Goal: Obtain resource: Obtain resource

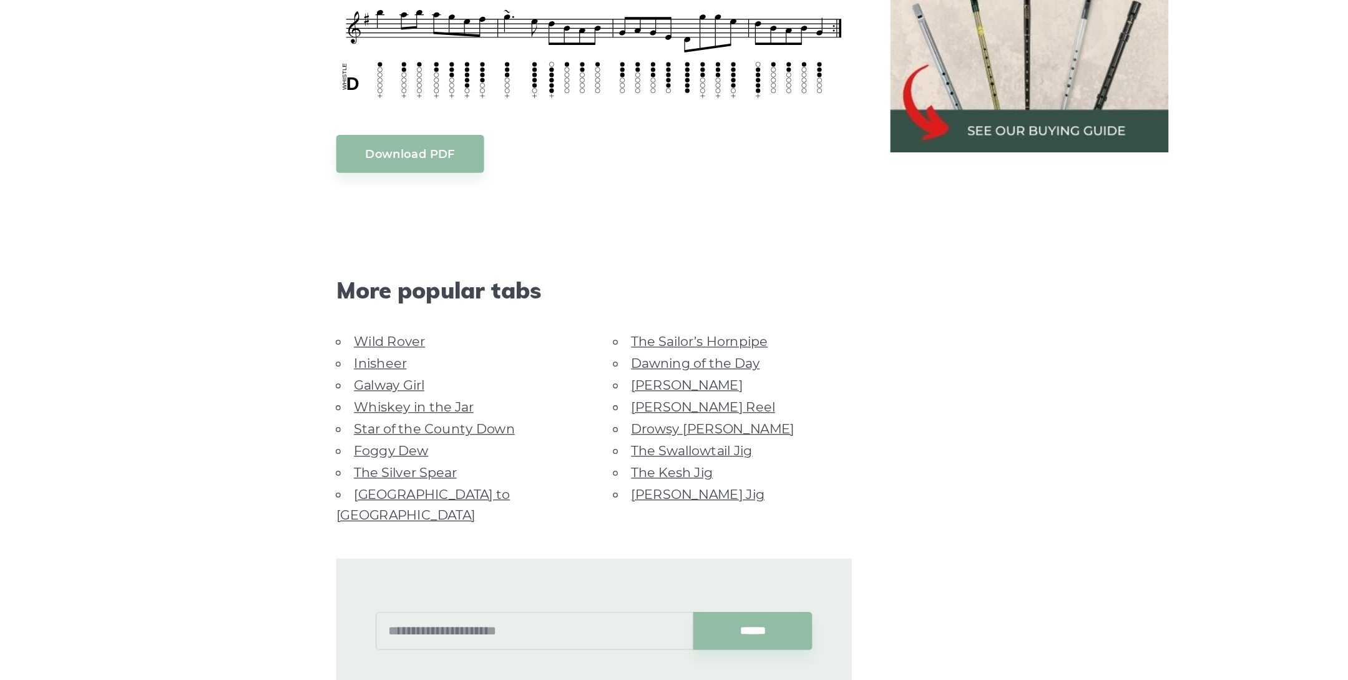
scroll to position [809, 0]
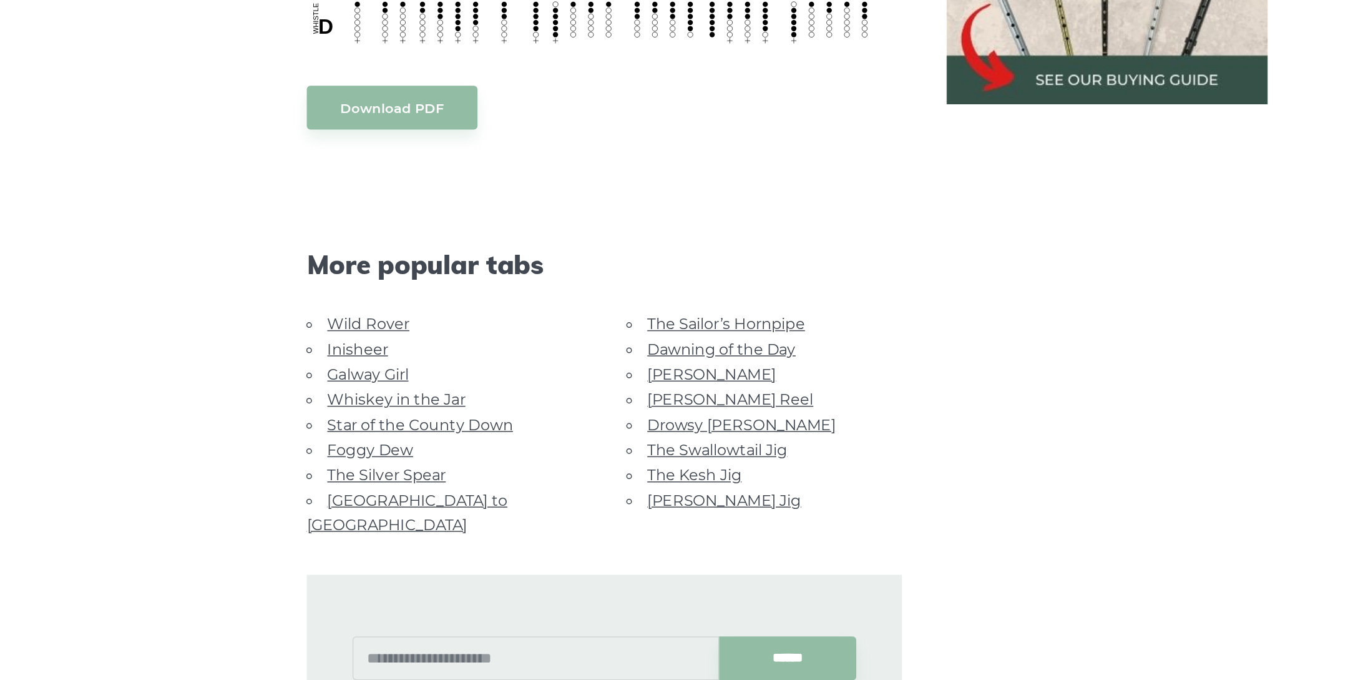
click at [402, 502] on link "Foggy Dew" at bounding box center [394, 503] width 57 height 12
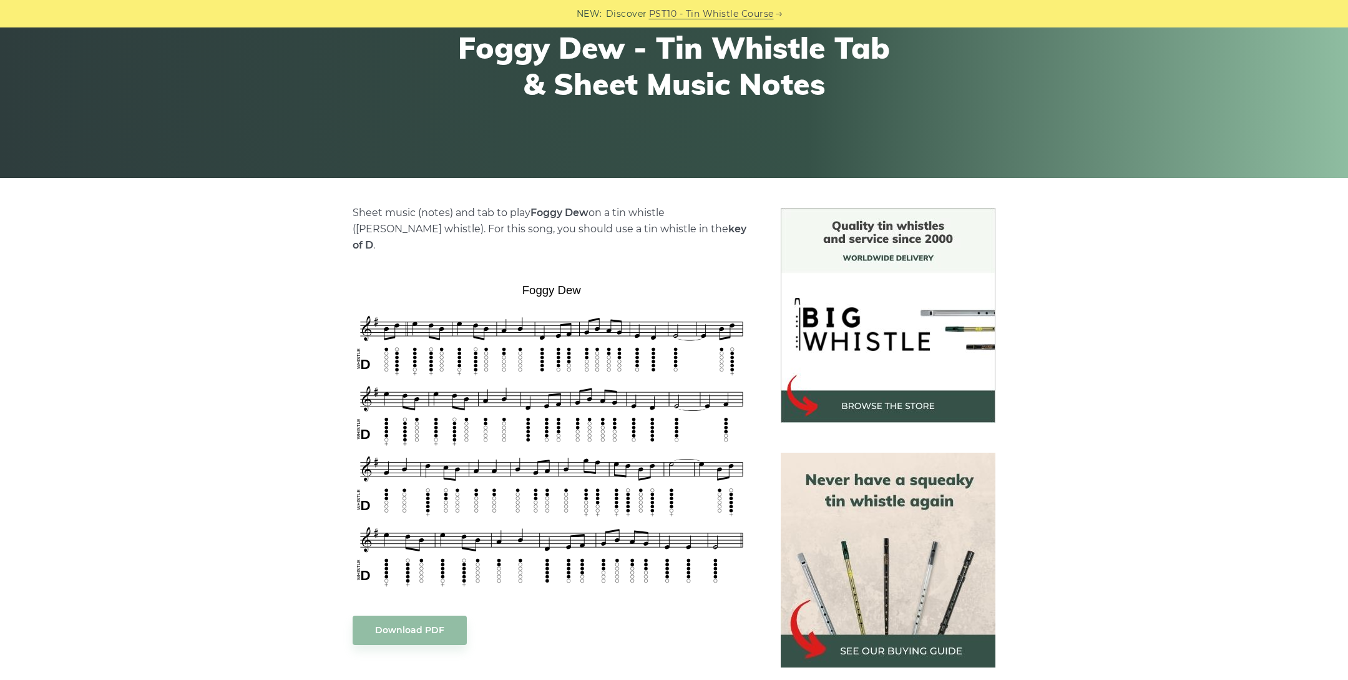
scroll to position [167, 0]
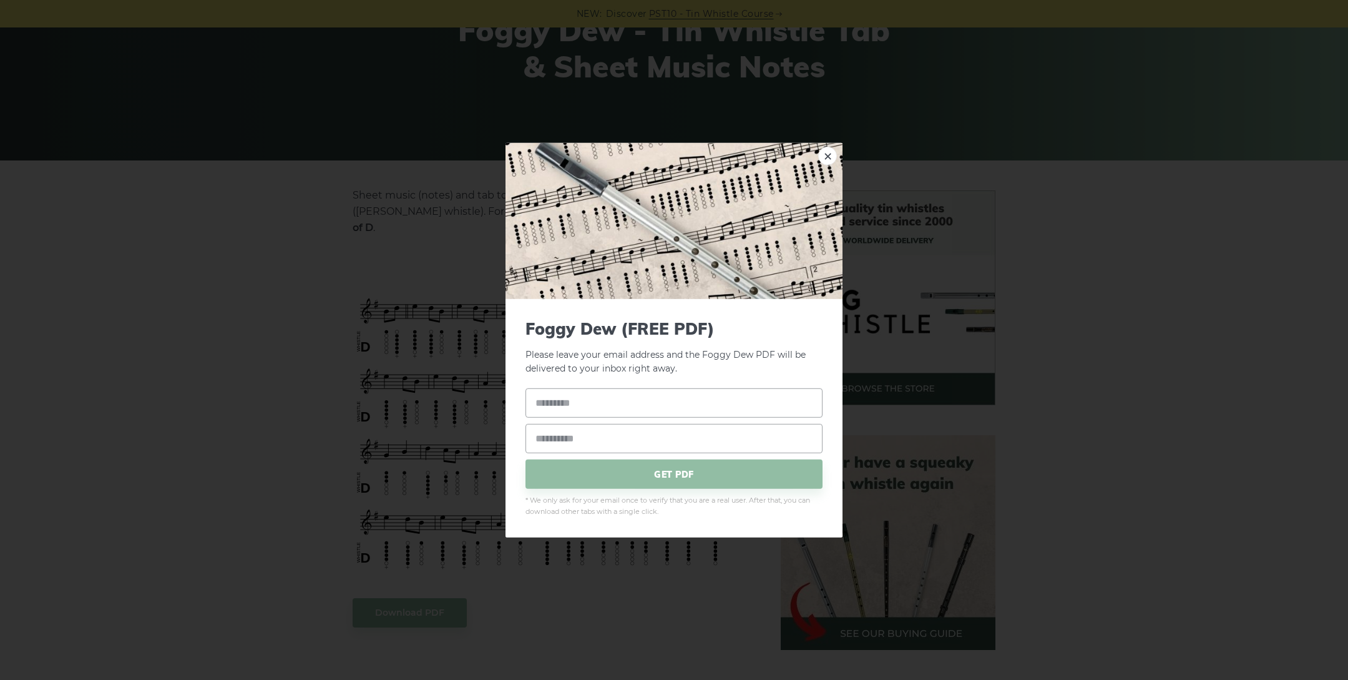
drag, startPoint x: 743, startPoint y: 554, endPoint x: 403, endPoint y: 398, distance: 374.3
click at [828, 152] on link "×" at bounding box center [827, 155] width 19 height 19
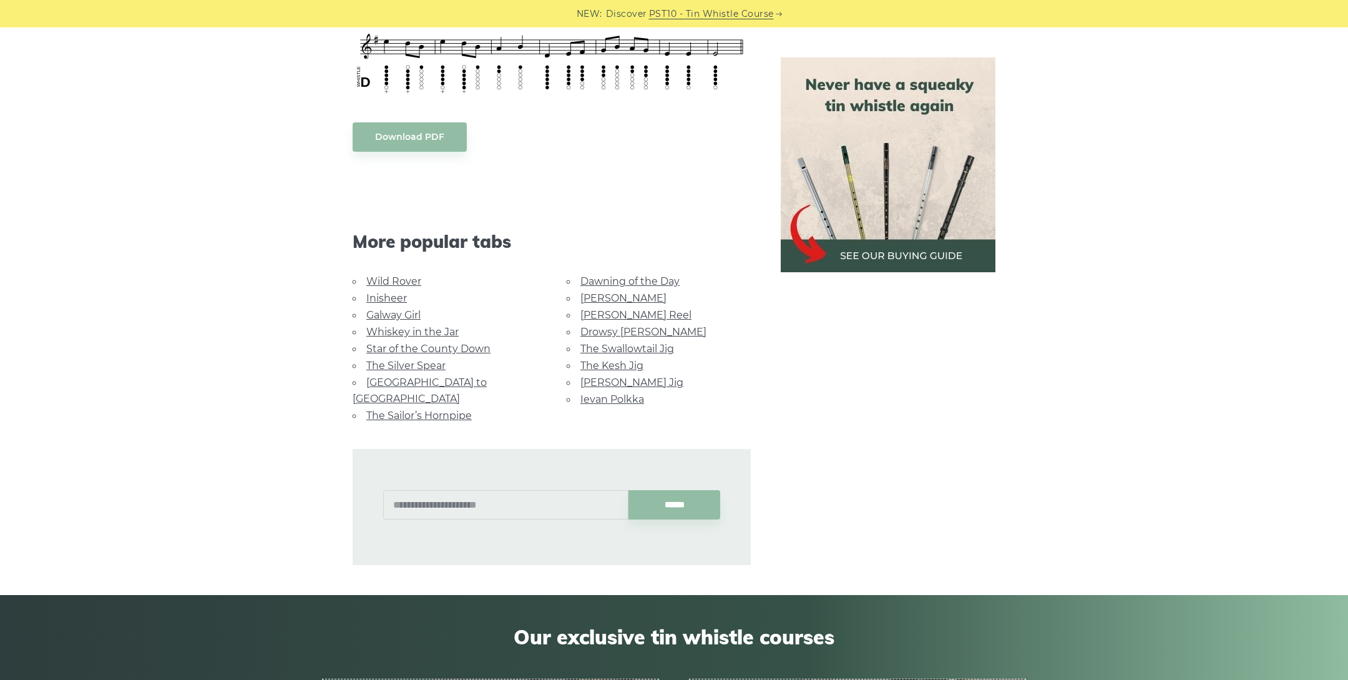
scroll to position [645, 0]
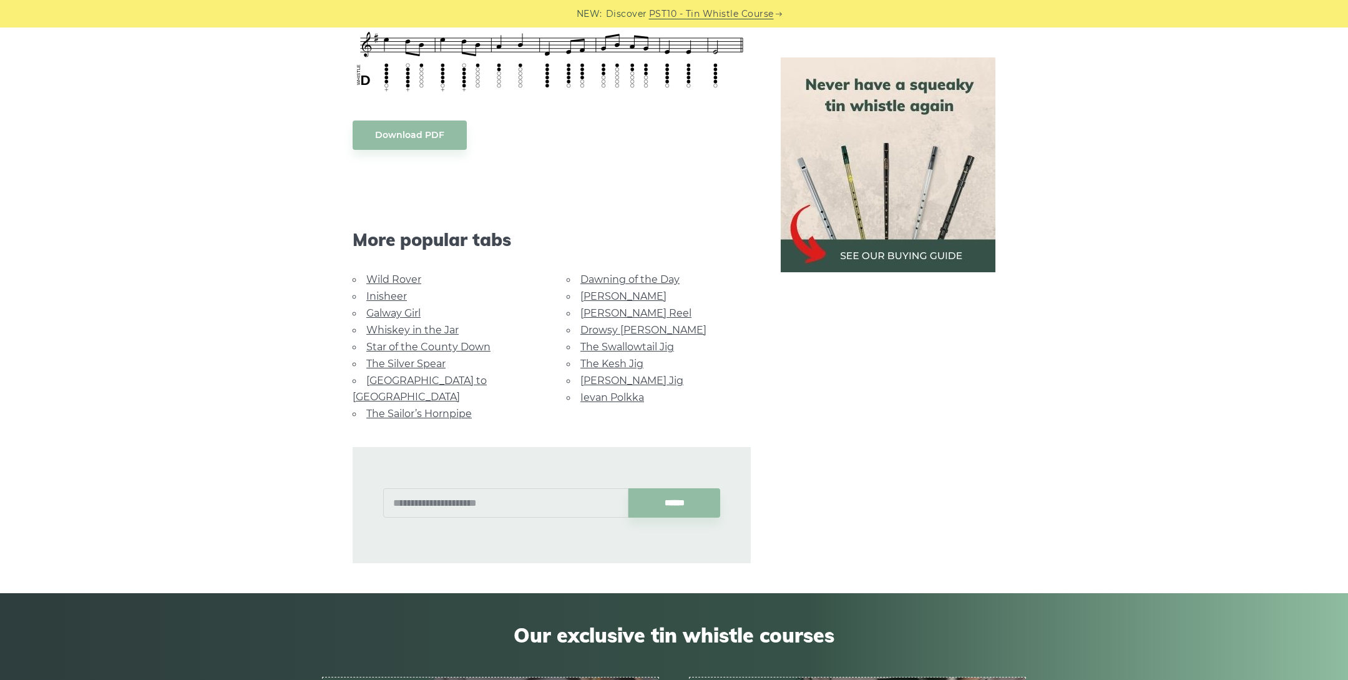
click at [610, 324] on link "Drowsy [PERSON_NAME]" at bounding box center [643, 330] width 126 height 12
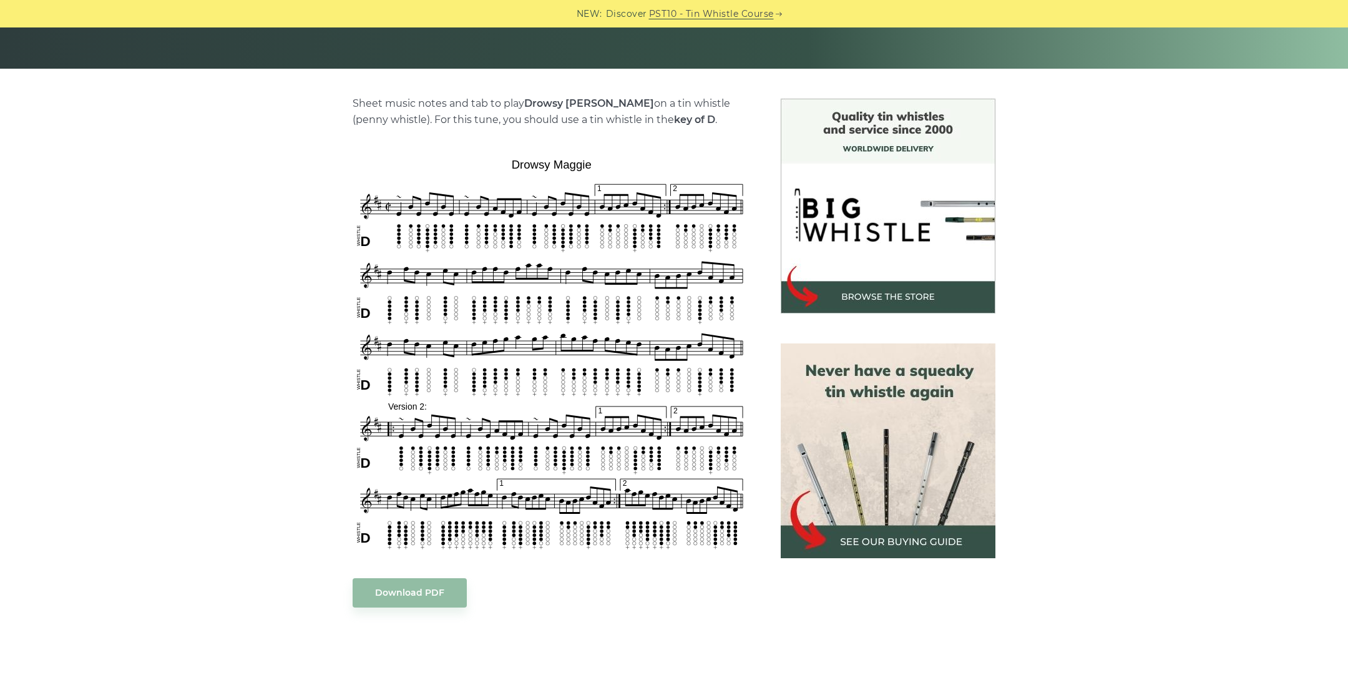
scroll to position [266, 0]
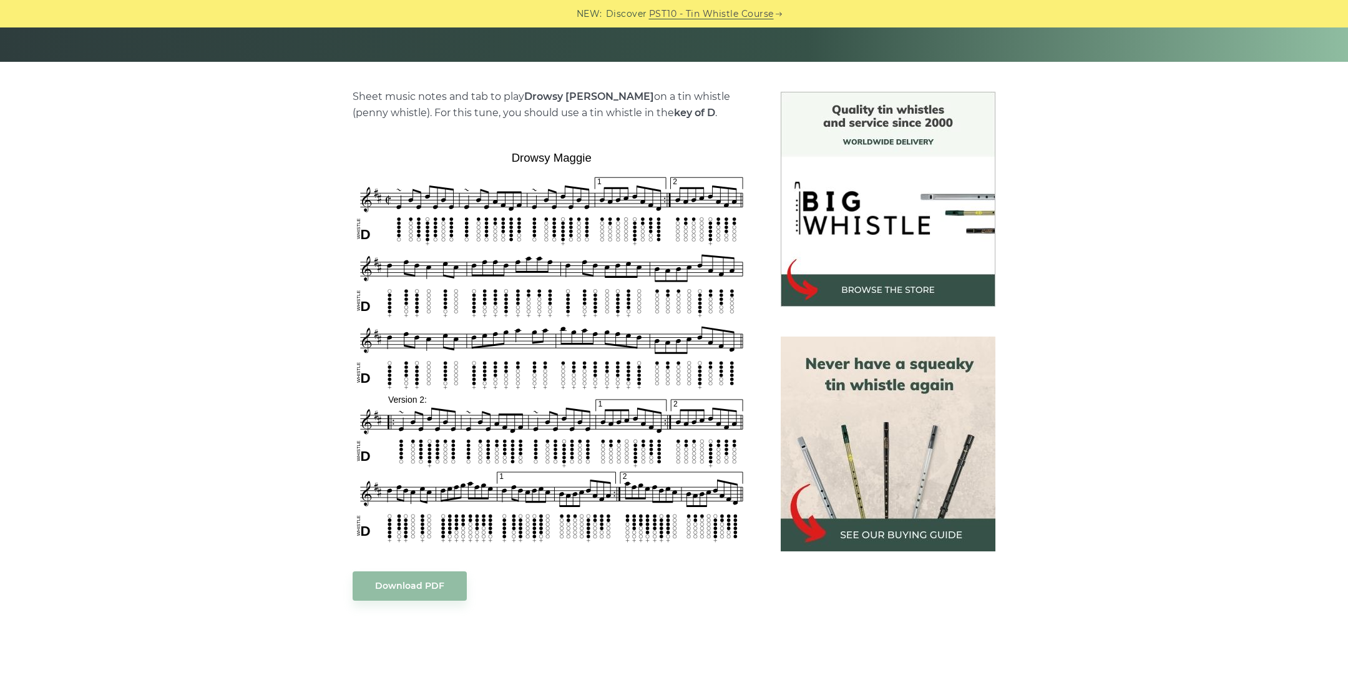
drag, startPoint x: 758, startPoint y: 544, endPoint x: 330, endPoint y: 233, distance: 529.1
click at [330, 233] on div "Sheet music notes and tab to play Drowsy Maggie on a tin whistle (penny whistle…" at bounding box center [674, 553] width 734 height 922
click at [283, 217] on div "Sheet music notes and tab to play Drowsy Maggie on a tin whistle (penny whistle…" at bounding box center [674, 553] width 1348 height 922
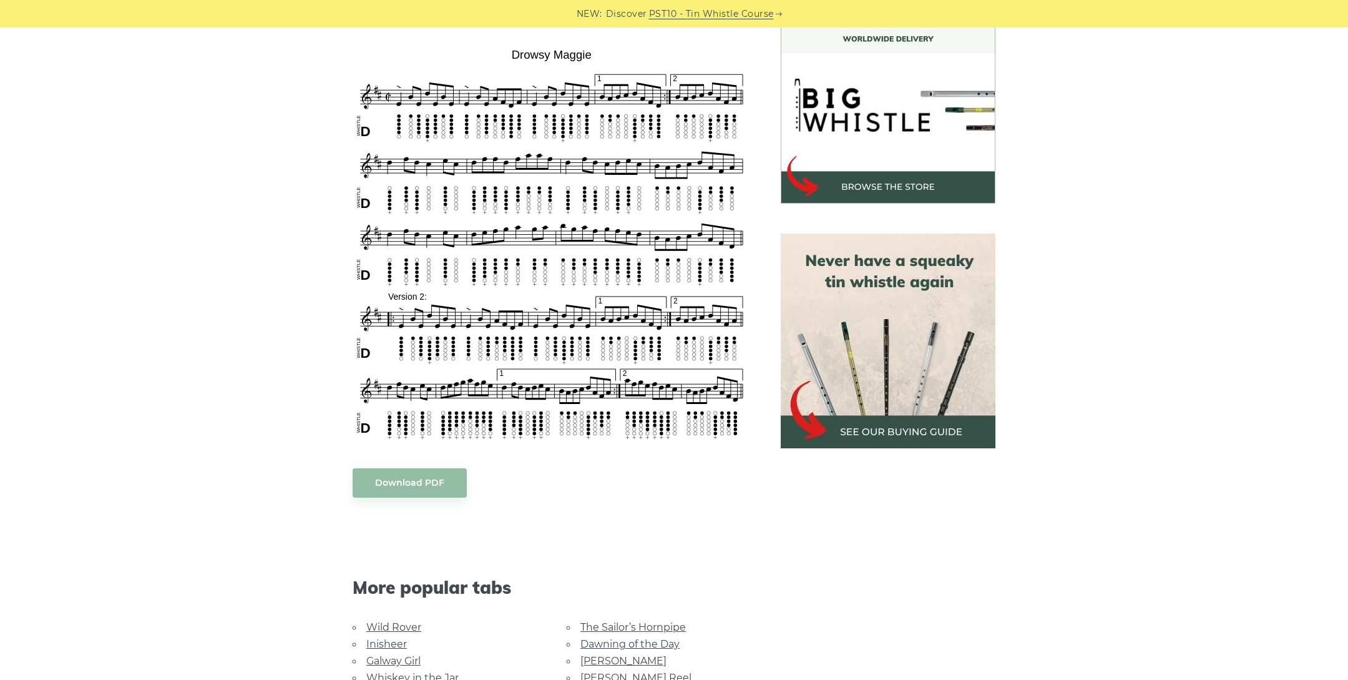
scroll to position [370, 0]
drag, startPoint x: 351, startPoint y: 80, endPoint x: 577, endPoint y: 227, distance: 269.4
click at [577, 230] on div "Sheet music notes and tab to play Drowsy Maggie on a tin whistle (penny whistle…" at bounding box center [552, 449] width 428 height 922
click at [756, 464] on div "Sheet music notes and tab to play Drowsy Maggie on a tin whistle (penny whistle…" at bounding box center [552, 449] width 428 height 922
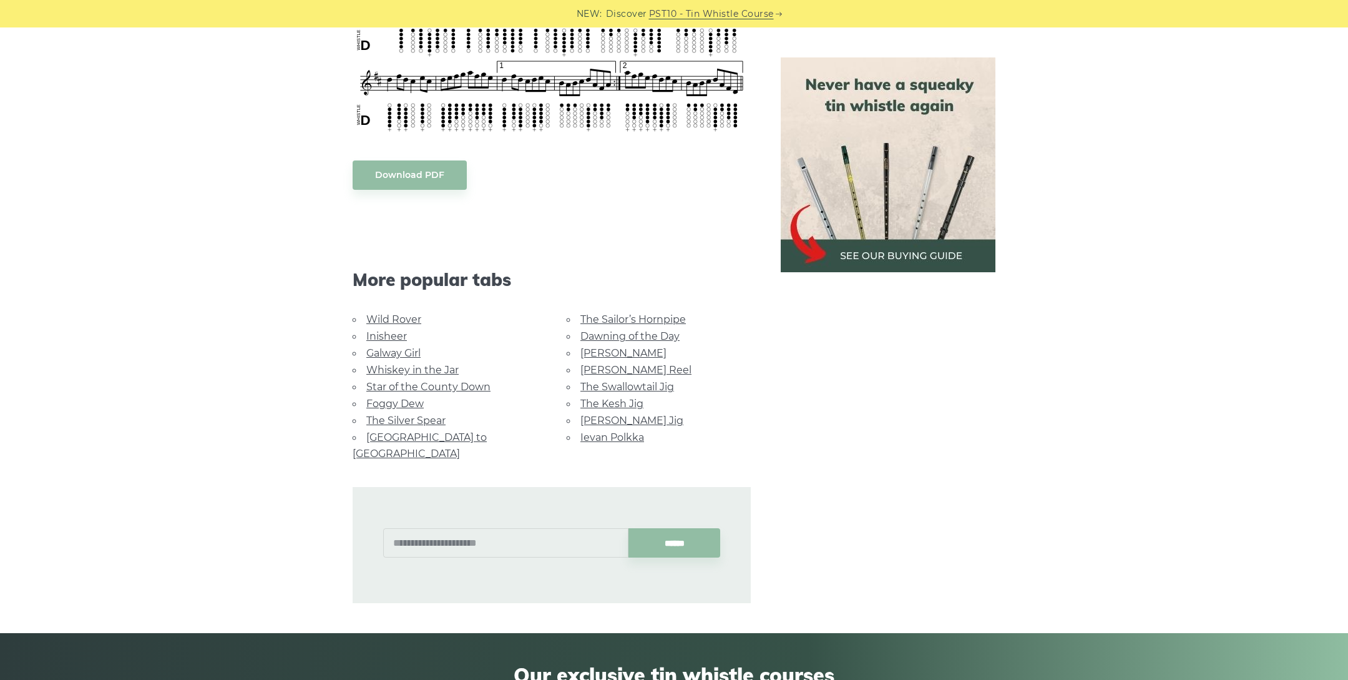
scroll to position [678, 0]
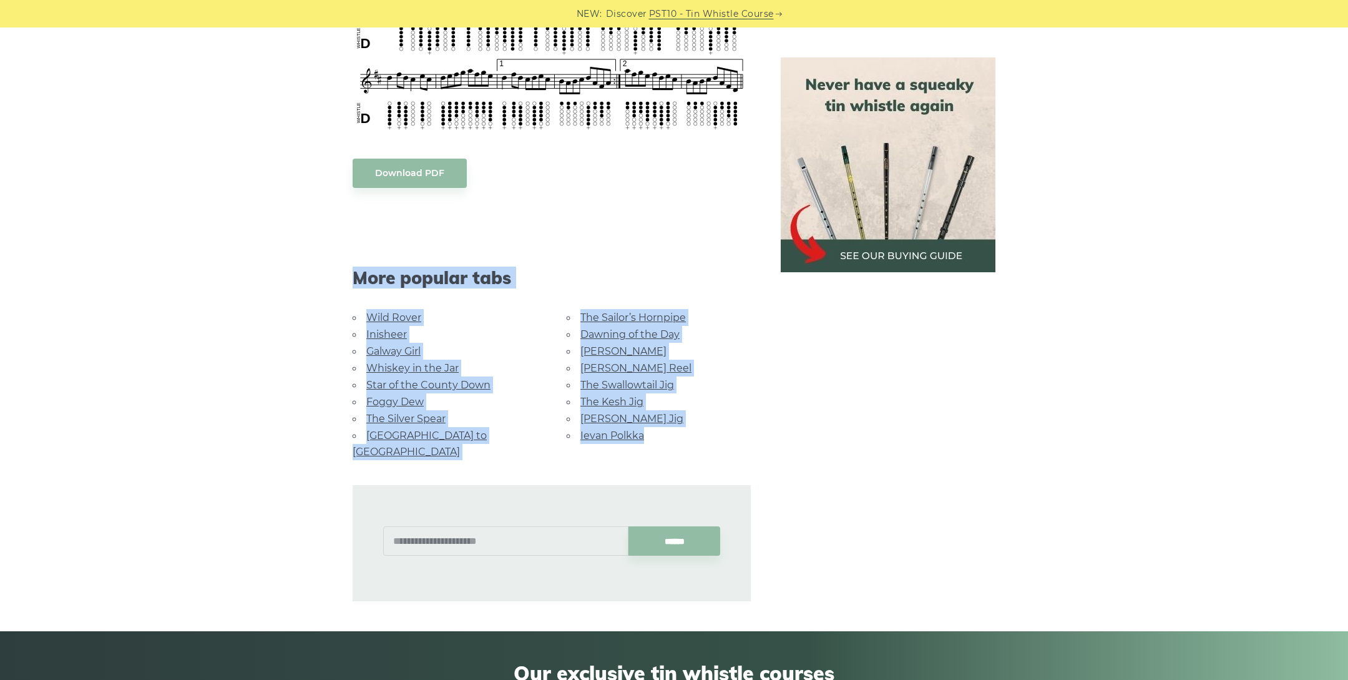
drag, startPoint x: 673, startPoint y: 437, endPoint x: 313, endPoint y: 260, distance: 401.7
click at [313, 260] on div "Sheet music notes and tab to play Drowsy Maggie on a tin whistle (penny whistle…" at bounding box center [674, 140] width 734 height 922
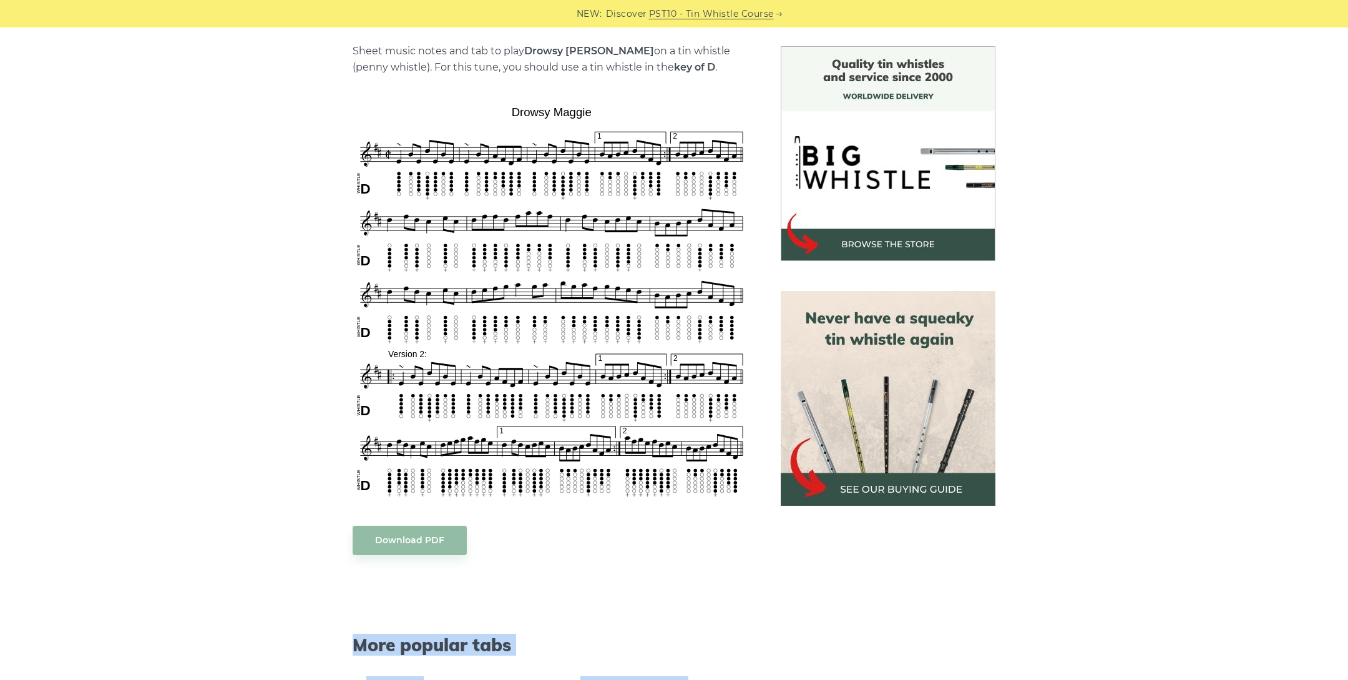
scroll to position [298, 0]
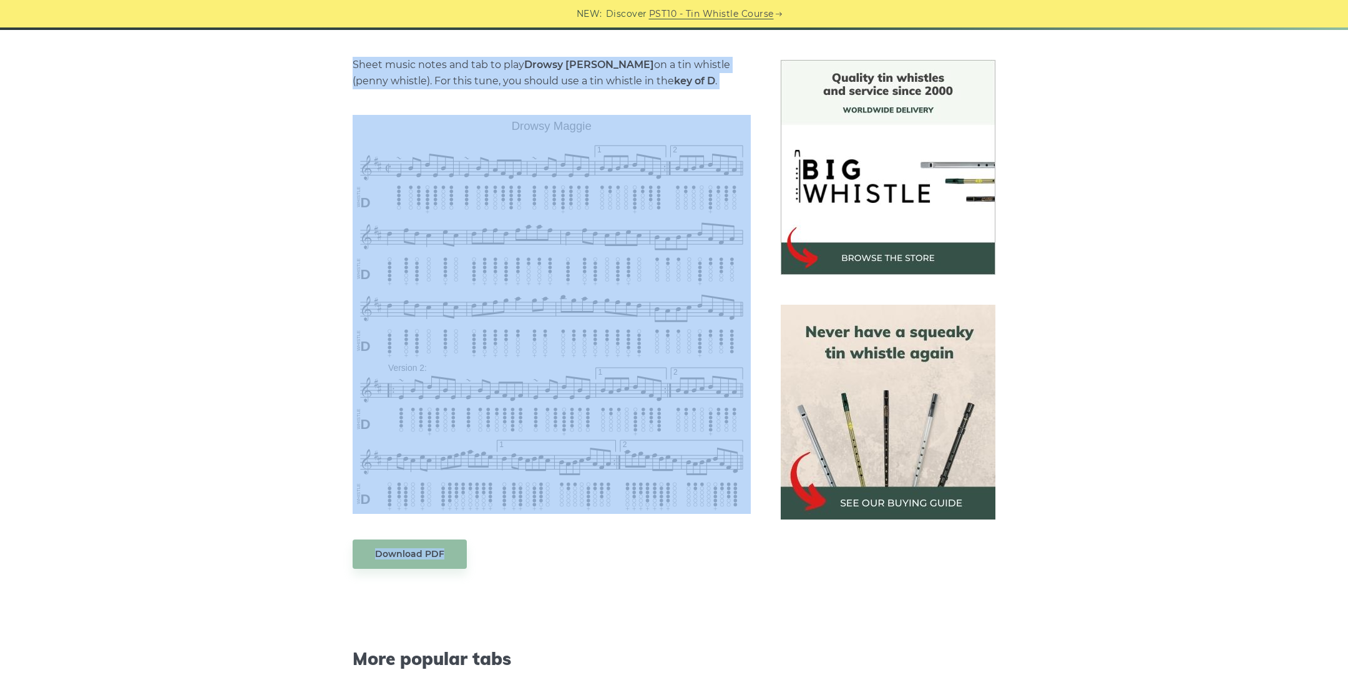
drag, startPoint x: 346, startPoint y: 58, endPoint x: 687, endPoint y: 598, distance: 638.8
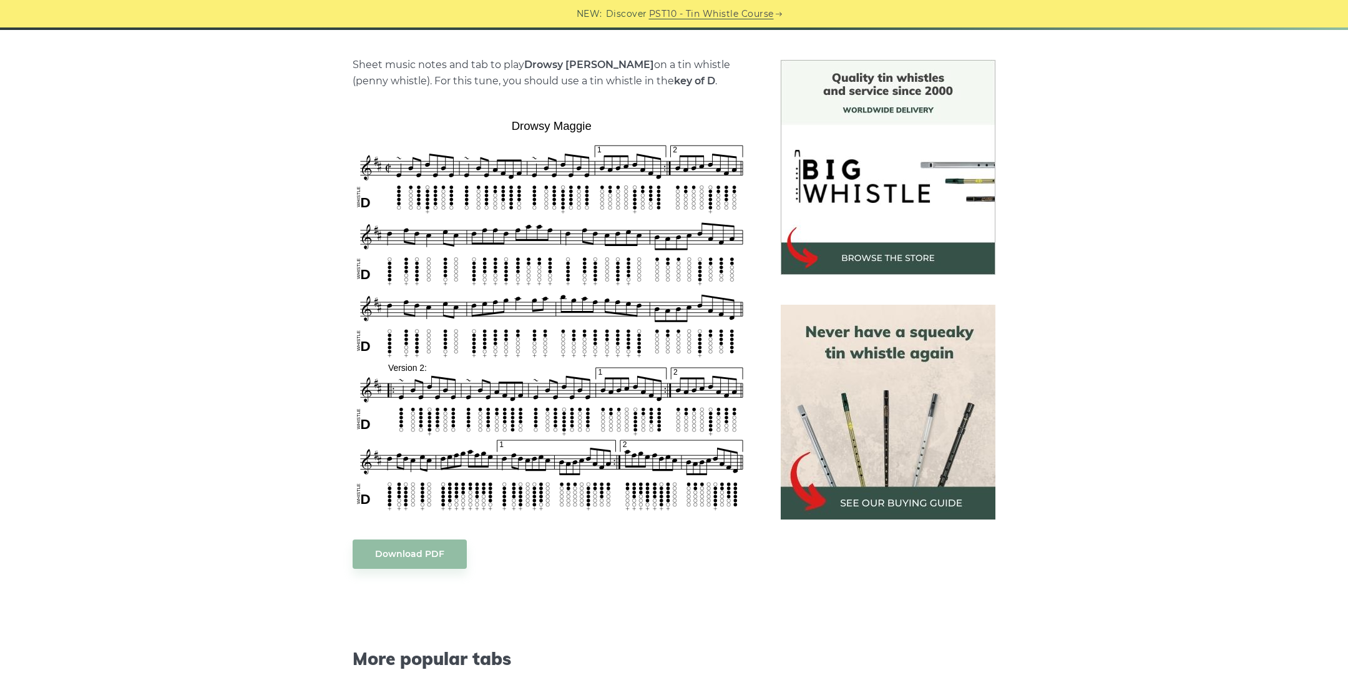
click at [717, 551] on div "Download PDF" at bounding box center [552, 553] width 398 height 29
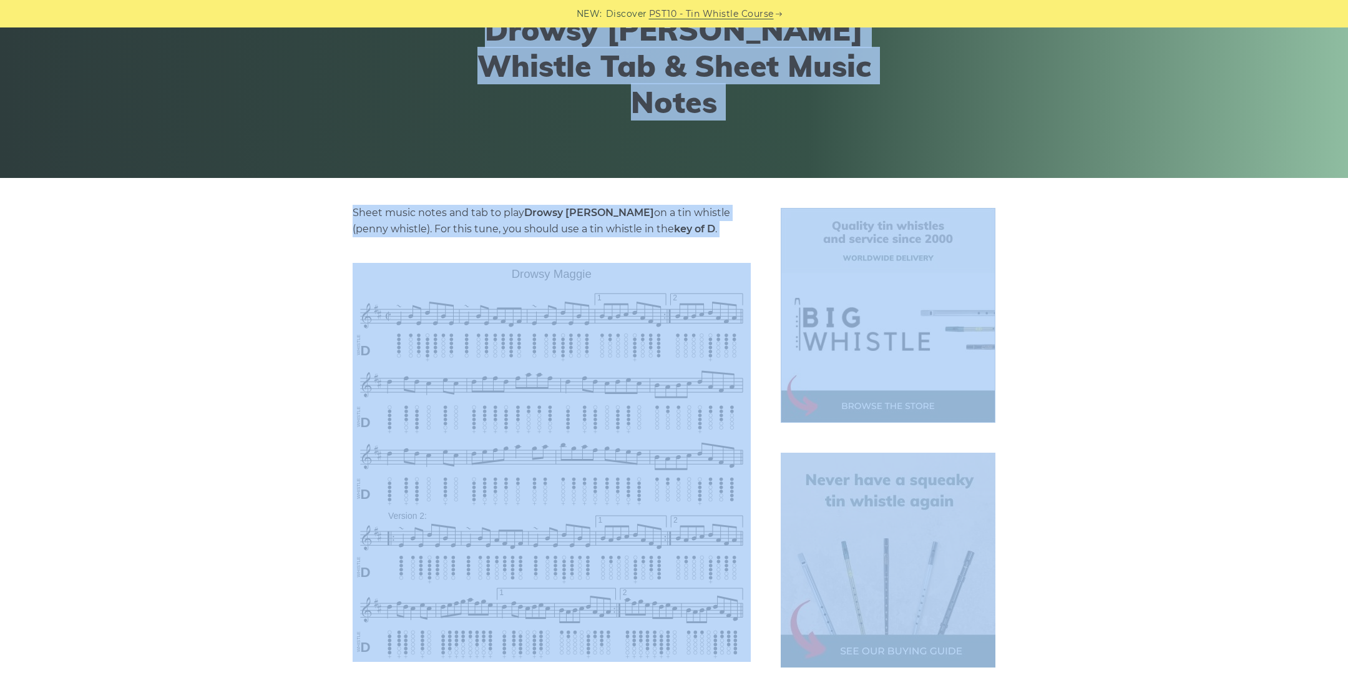
scroll to position [0, 0]
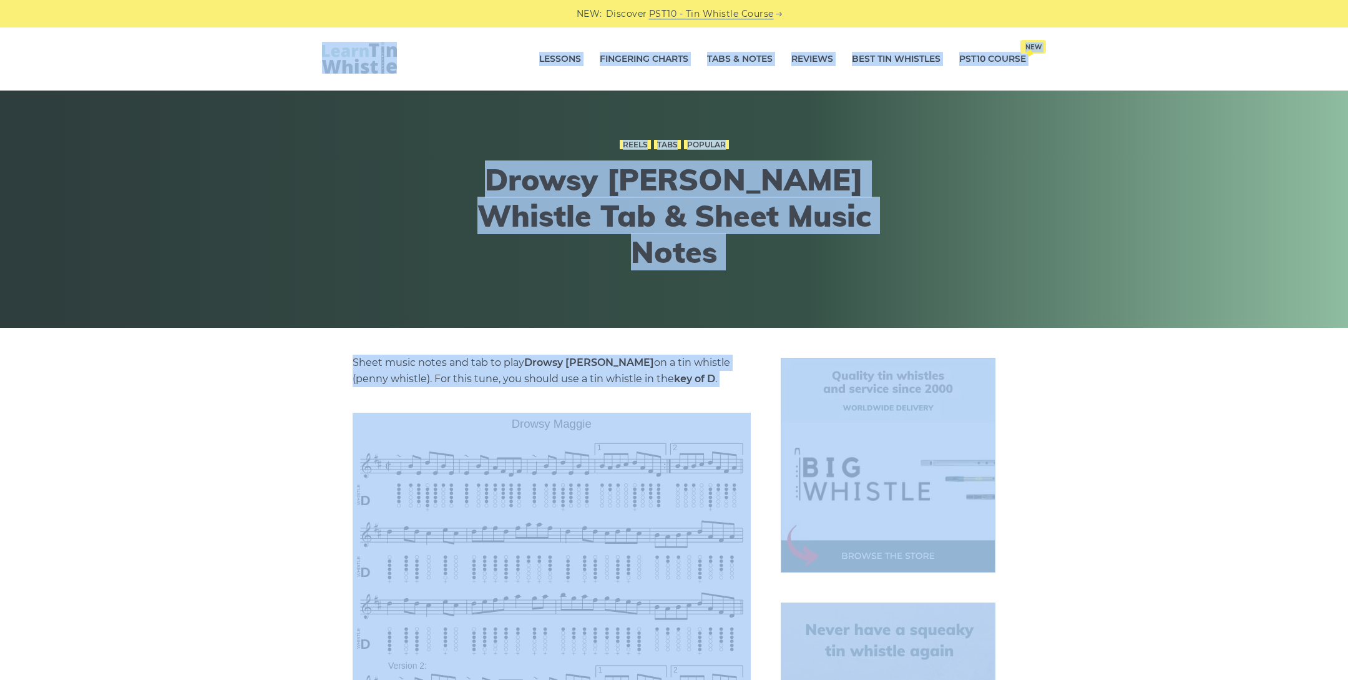
drag, startPoint x: 778, startPoint y: 577, endPoint x: 251, endPoint y: 49, distance: 745.9
click at [251, 49] on div "Lessons Fingering Charts Tabs & Notes Reviews Best Tin Whistles PST10 Course Ne…" at bounding box center [674, 58] width 1348 height 63
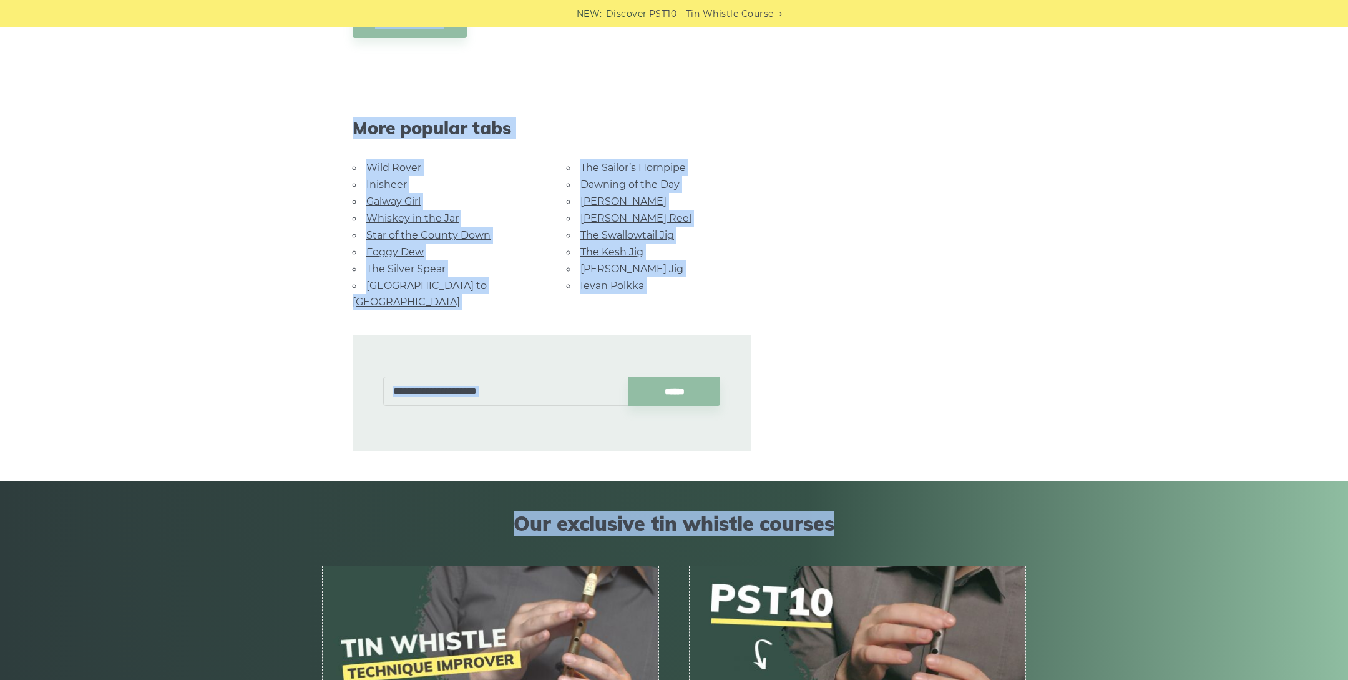
scroll to position [1054, 0]
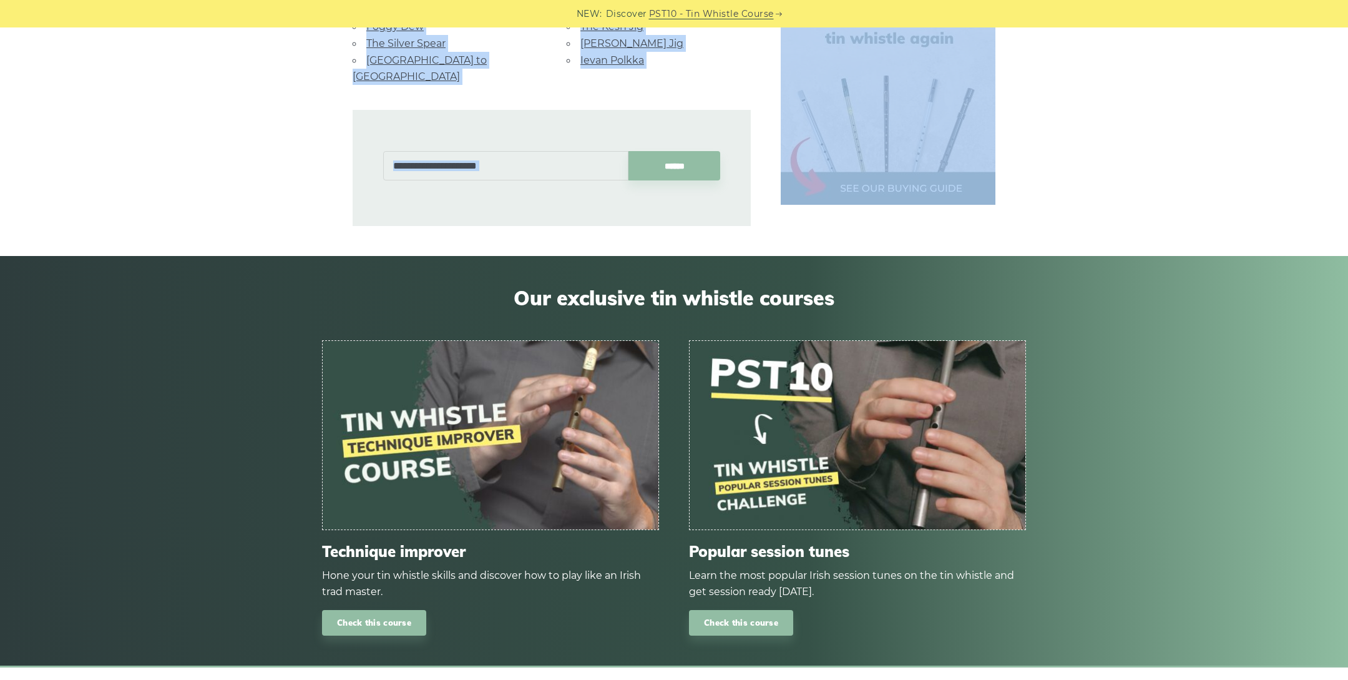
drag, startPoint x: 271, startPoint y: 44, endPoint x: 1019, endPoint y: 215, distance: 767.7
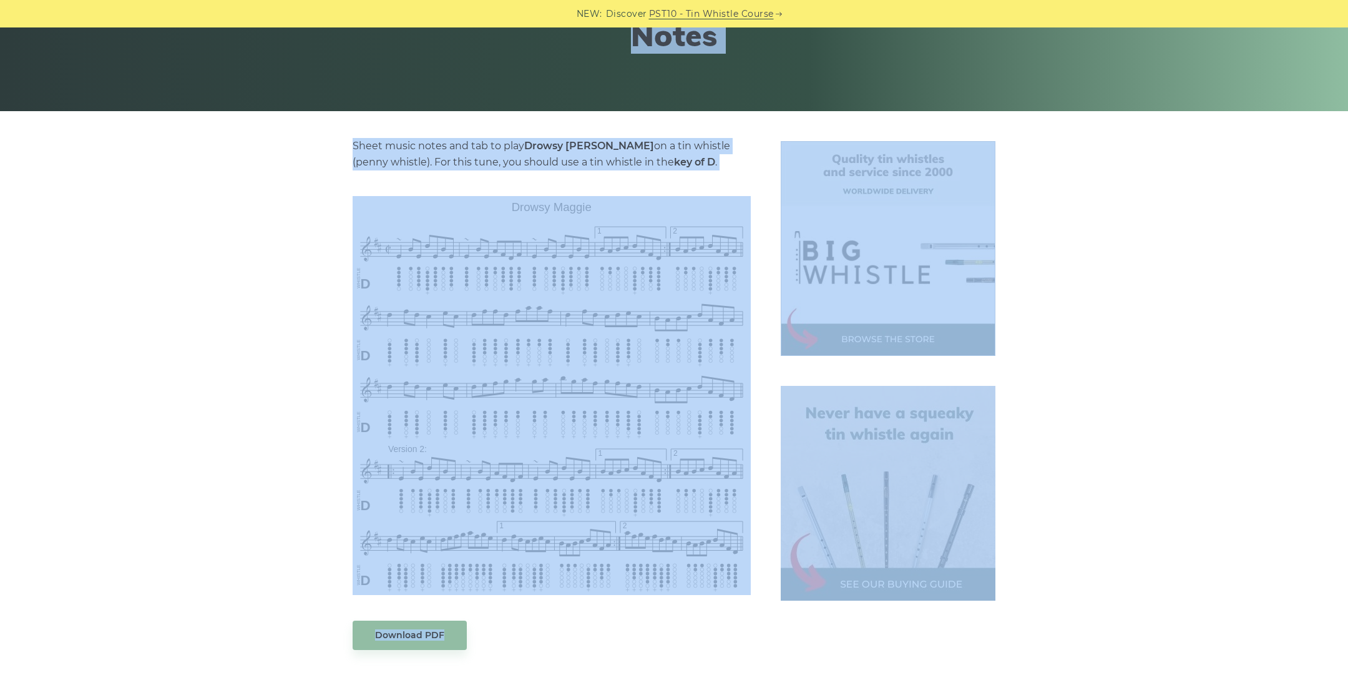
scroll to position [0, 0]
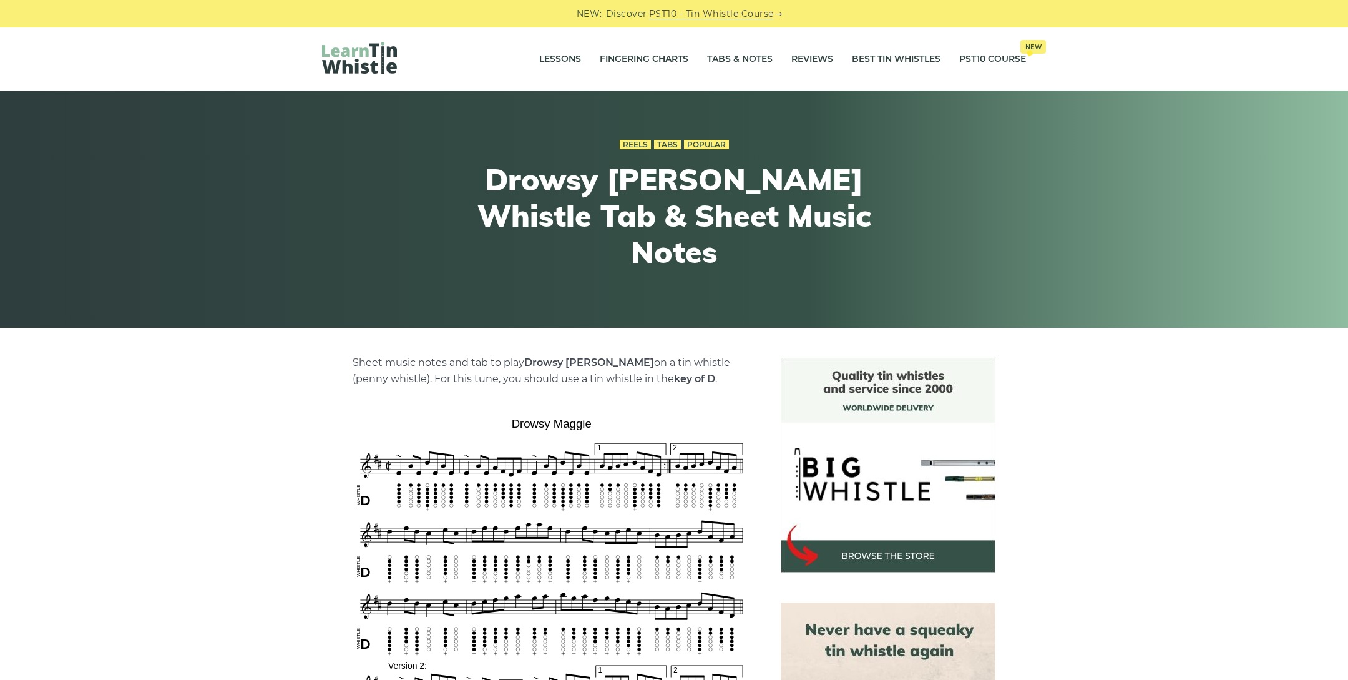
click at [292, 39] on div "Lessons Fingering Charts Tabs & Notes Reviews Best Tin Whistles PST10 Course Ne…" at bounding box center [674, 58] width 764 height 63
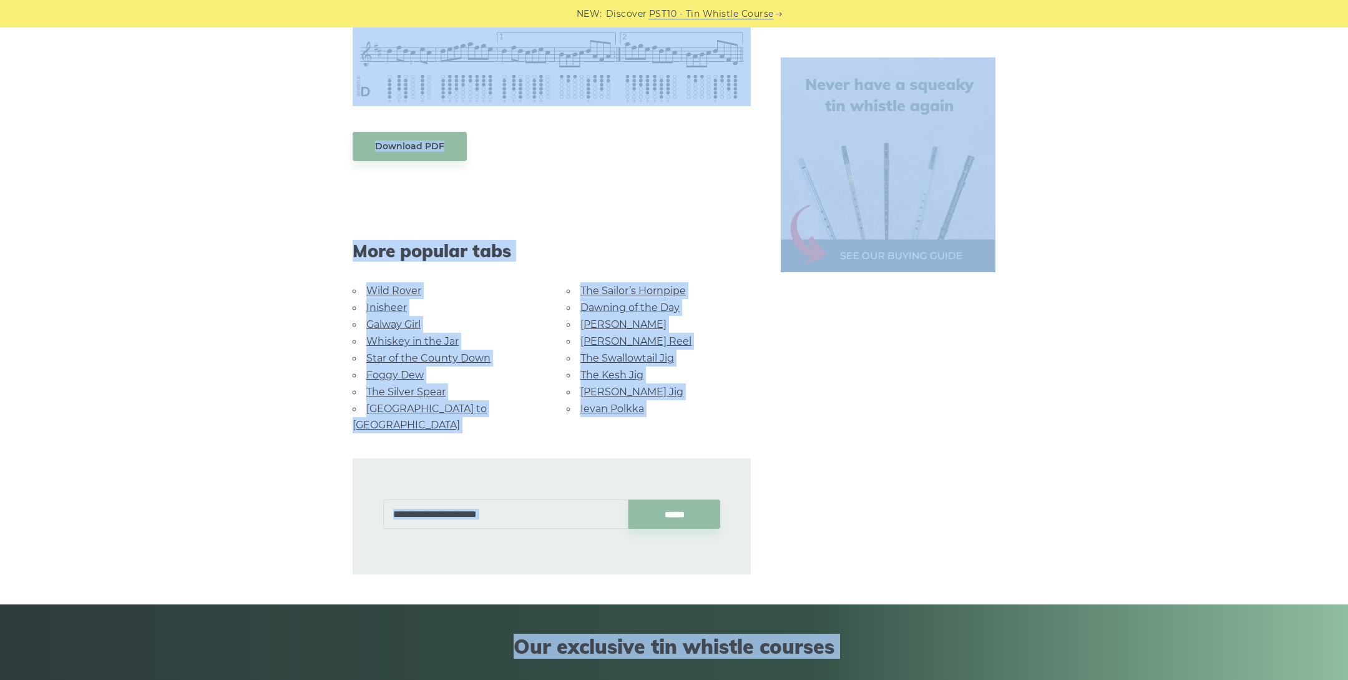
scroll to position [716, 0]
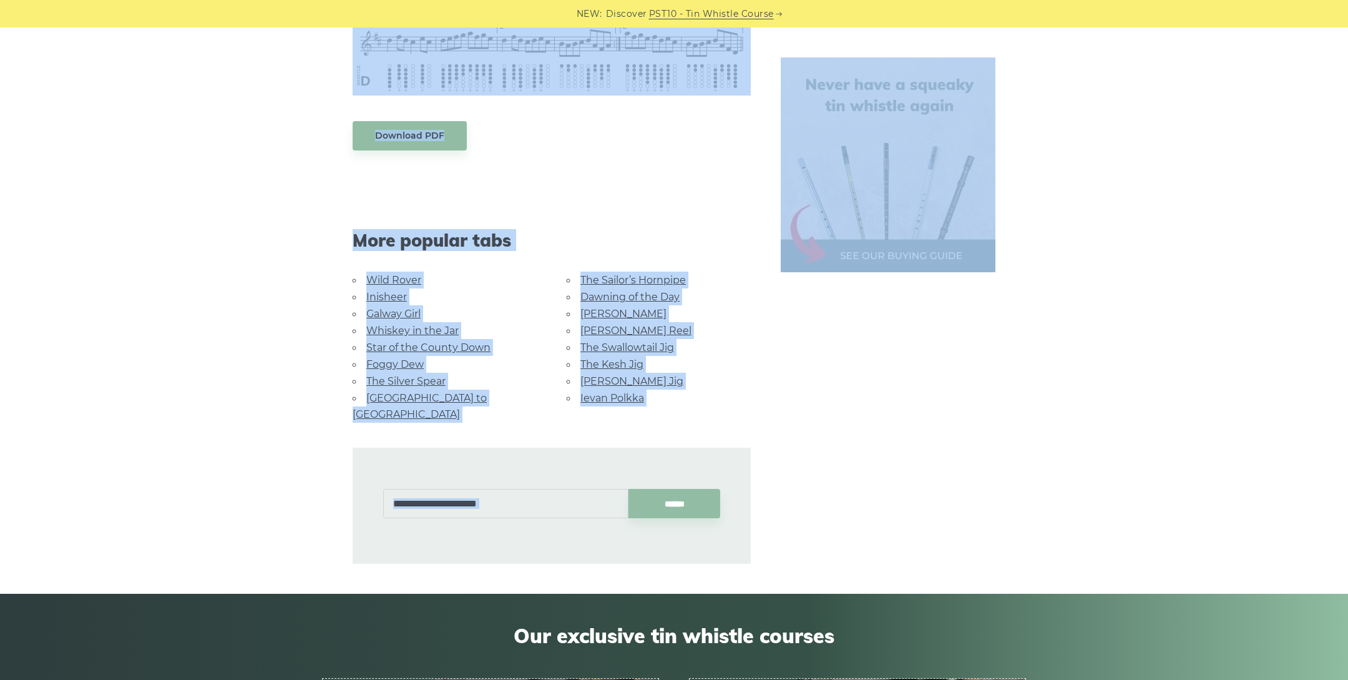
drag, startPoint x: 292, startPoint y: 34, endPoint x: 825, endPoint y: 467, distance: 686.4
click at [825, 467] on div "NEW: Discover PST10 - Tin Whistle Course Lessons Fingering Charts Tabs & Notes …" at bounding box center [674, 302] width 1348 height 1980
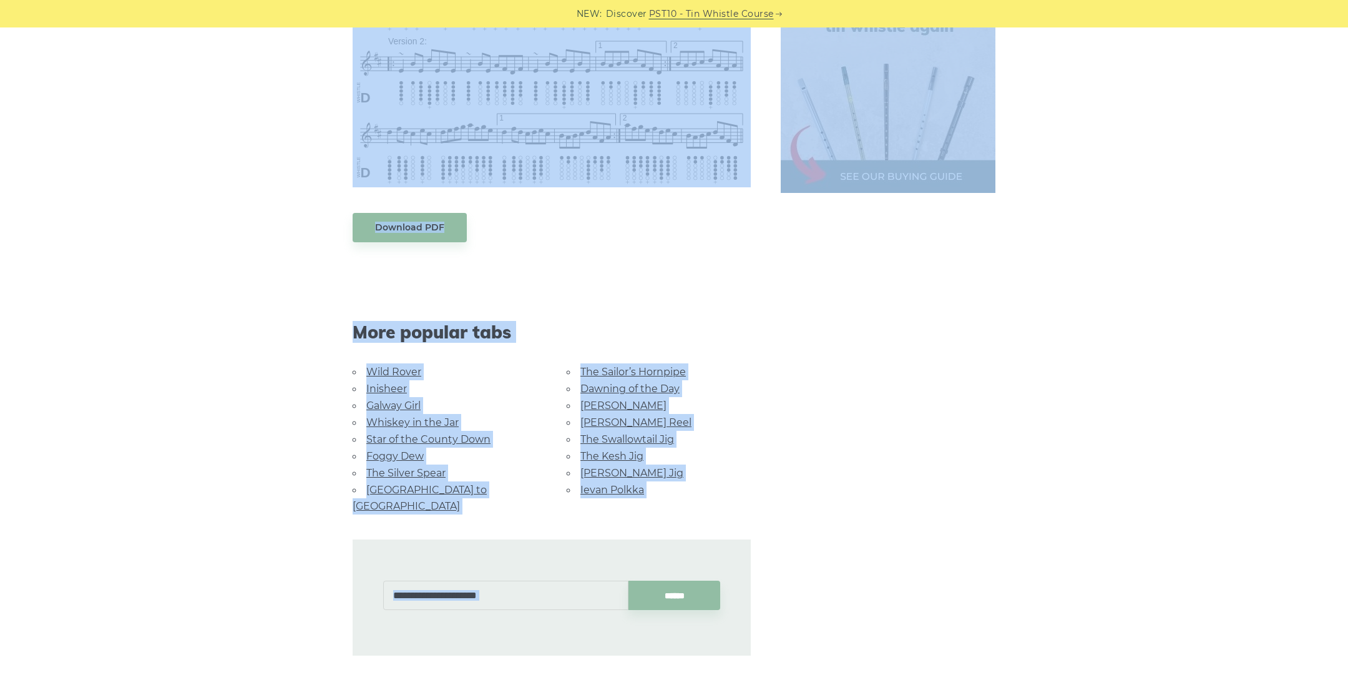
scroll to position [0, 0]
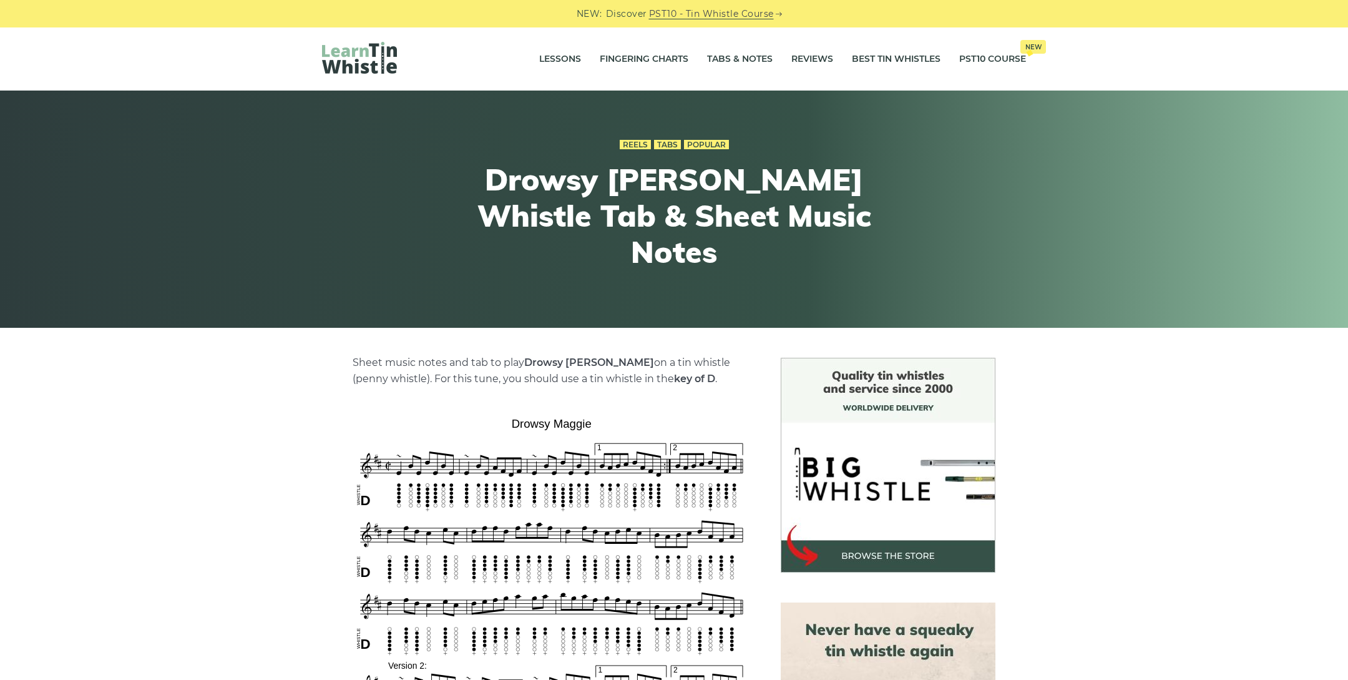
click at [275, 52] on div "Lessons Fingering Charts Tabs & Notes Reviews Best Tin Whistles PST10 Course Ne…" at bounding box center [674, 58] width 1348 height 63
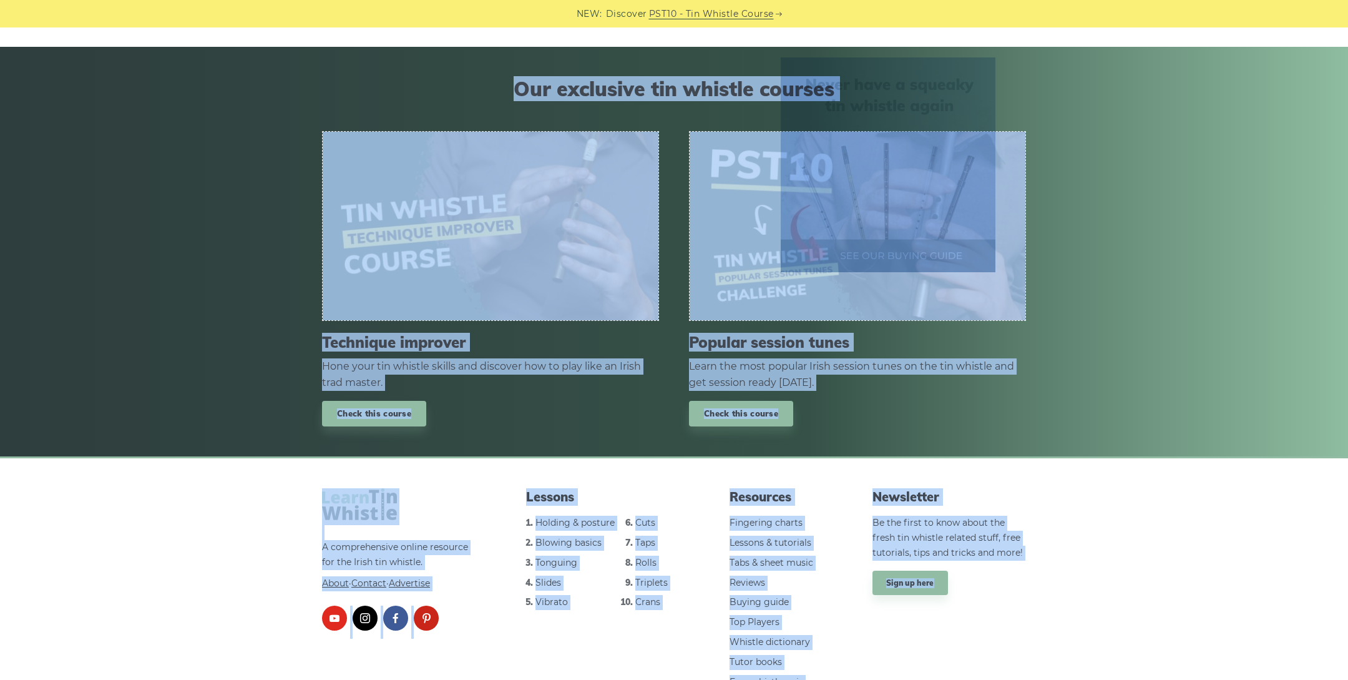
scroll to position [1306, 0]
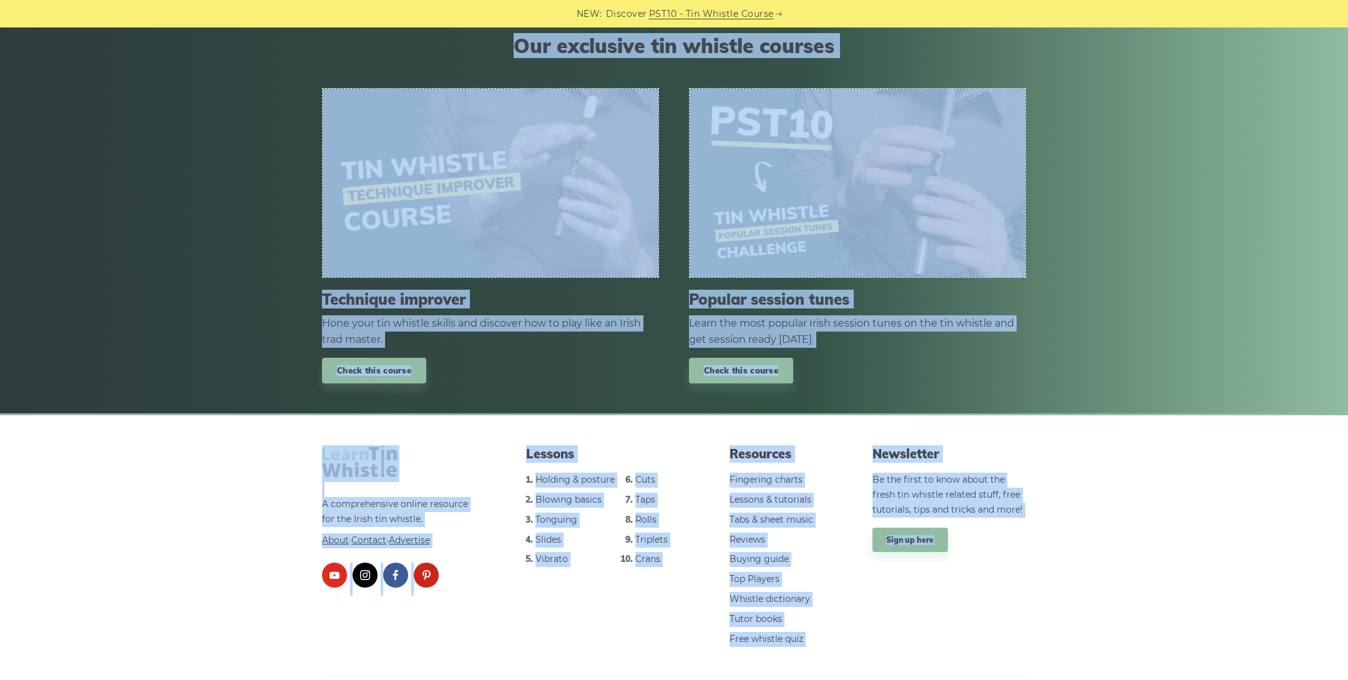
drag, startPoint x: 279, startPoint y: 49, endPoint x: 901, endPoint y: 639, distance: 857.0
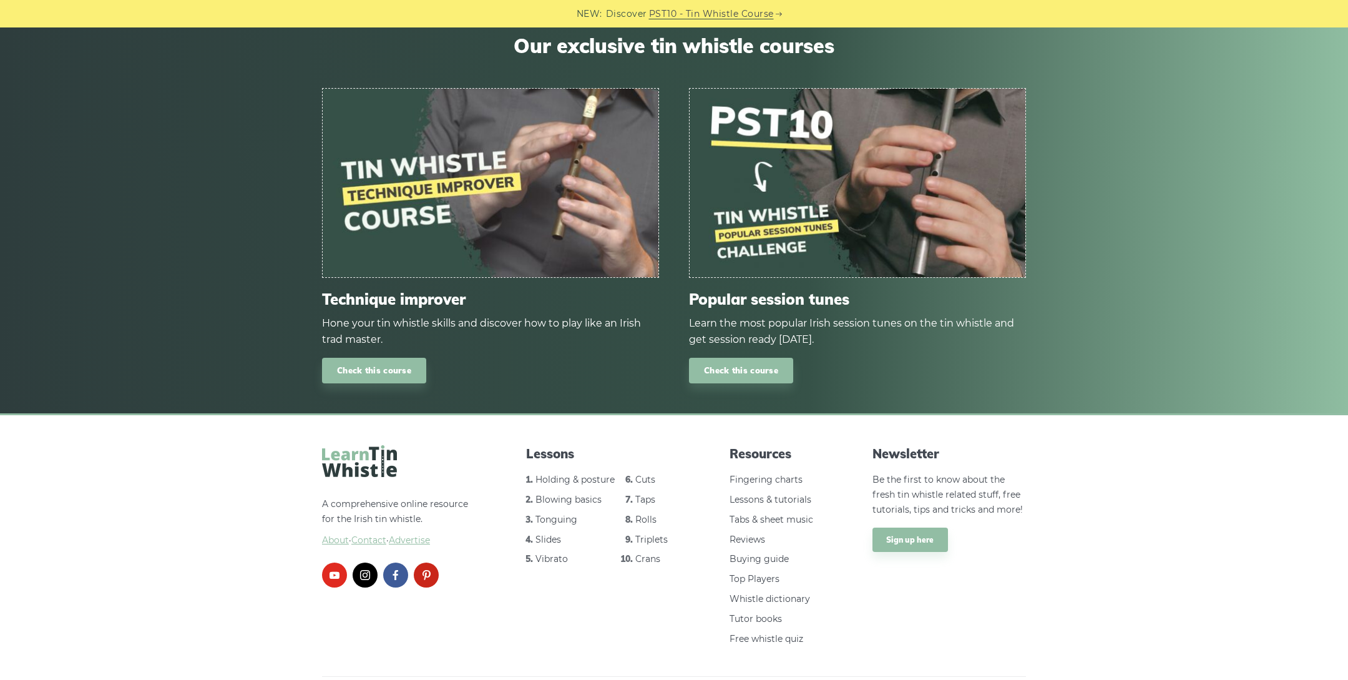
click at [901, 625] on div "Newsletter Be the first to know about the fresh tin whistle related stuff, free…" at bounding box center [950, 560] width 184 height 231
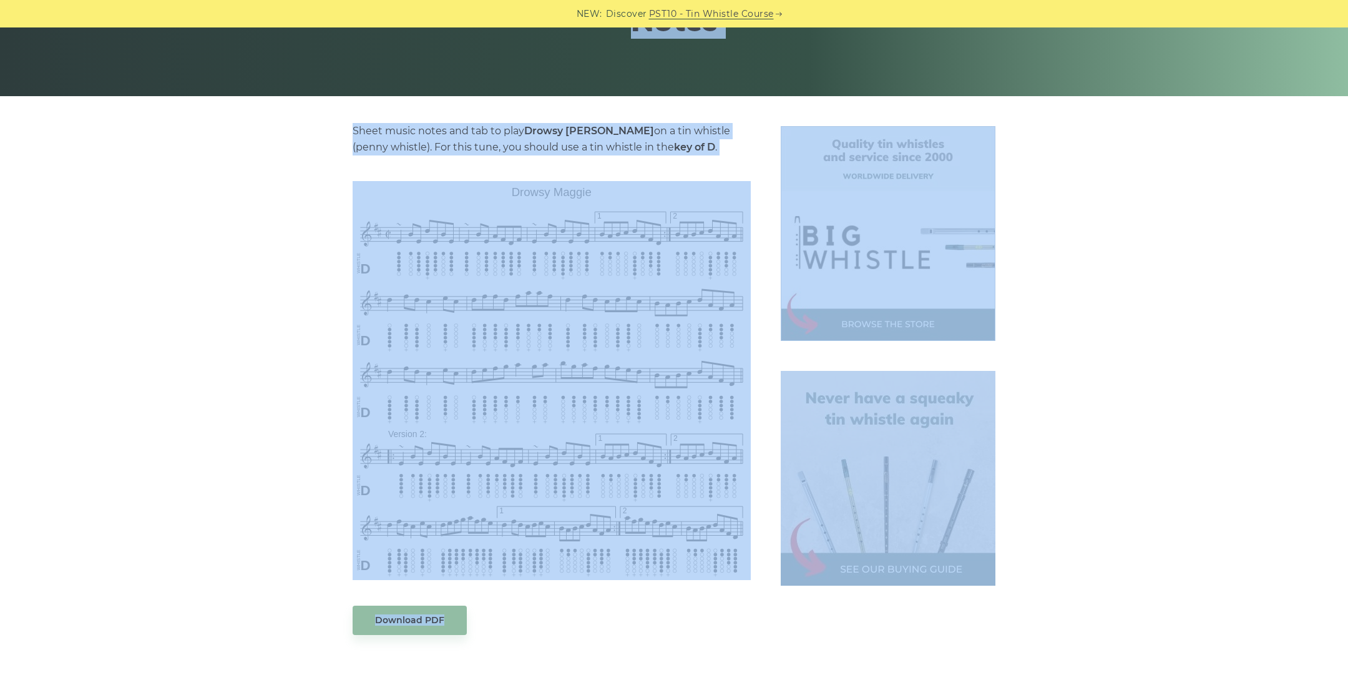
scroll to position [0, 0]
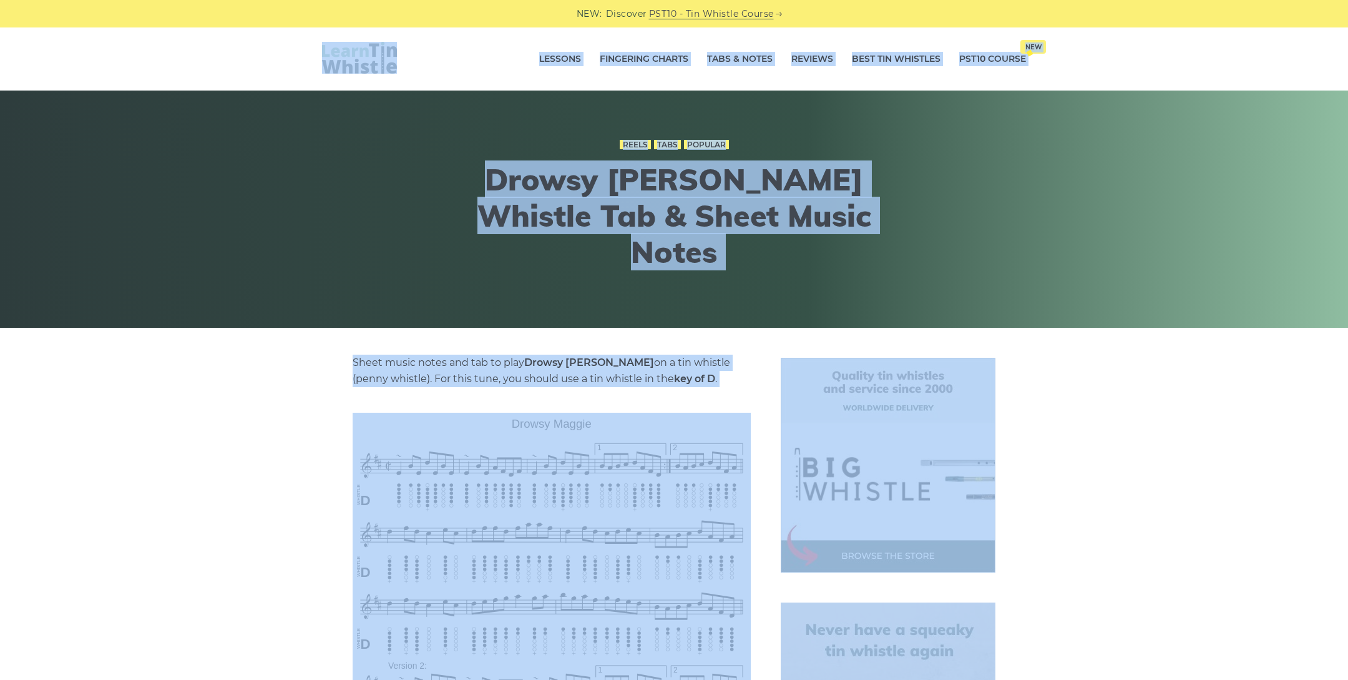
drag, startPoint x: 942, startPoint y: 630, endPoint x: 290, endPoint y: 48, distance: 873.5
click at [291, 36] on div "Lessons Fingering Charts Tabs & Notes Reviews Best Tin Whistles PST10 Course Ne…" at bounding box center [674, 58] width 1348 height 63
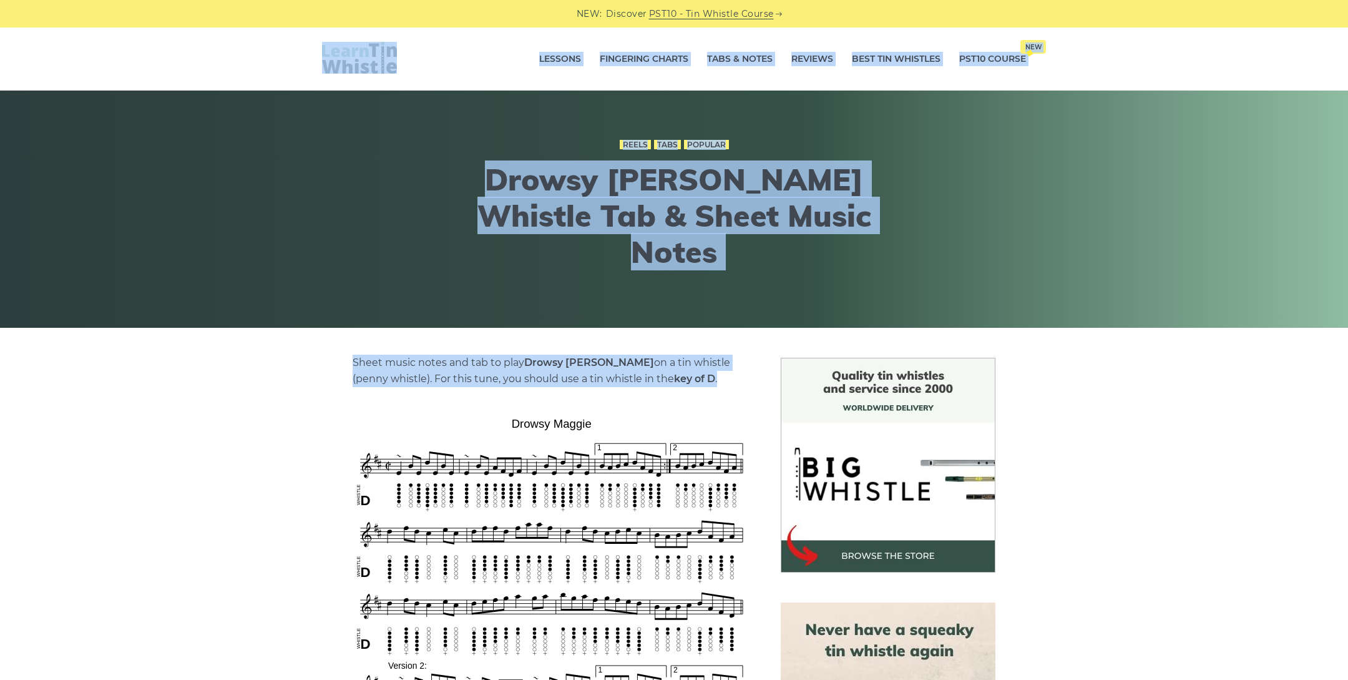
drag, startPoint x: 294, startPoint y: 30, endPoint x: 687, endPoint y: 379, distance: 526.1
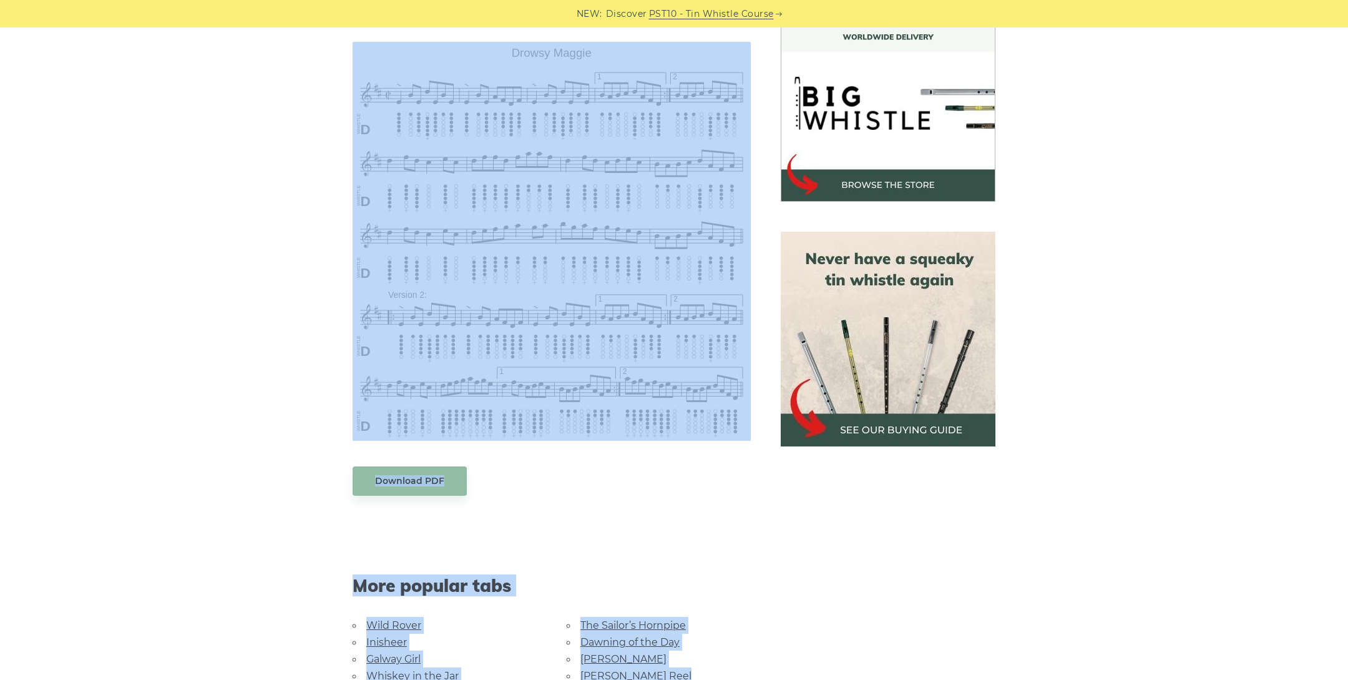
scroll to position [383, 0]
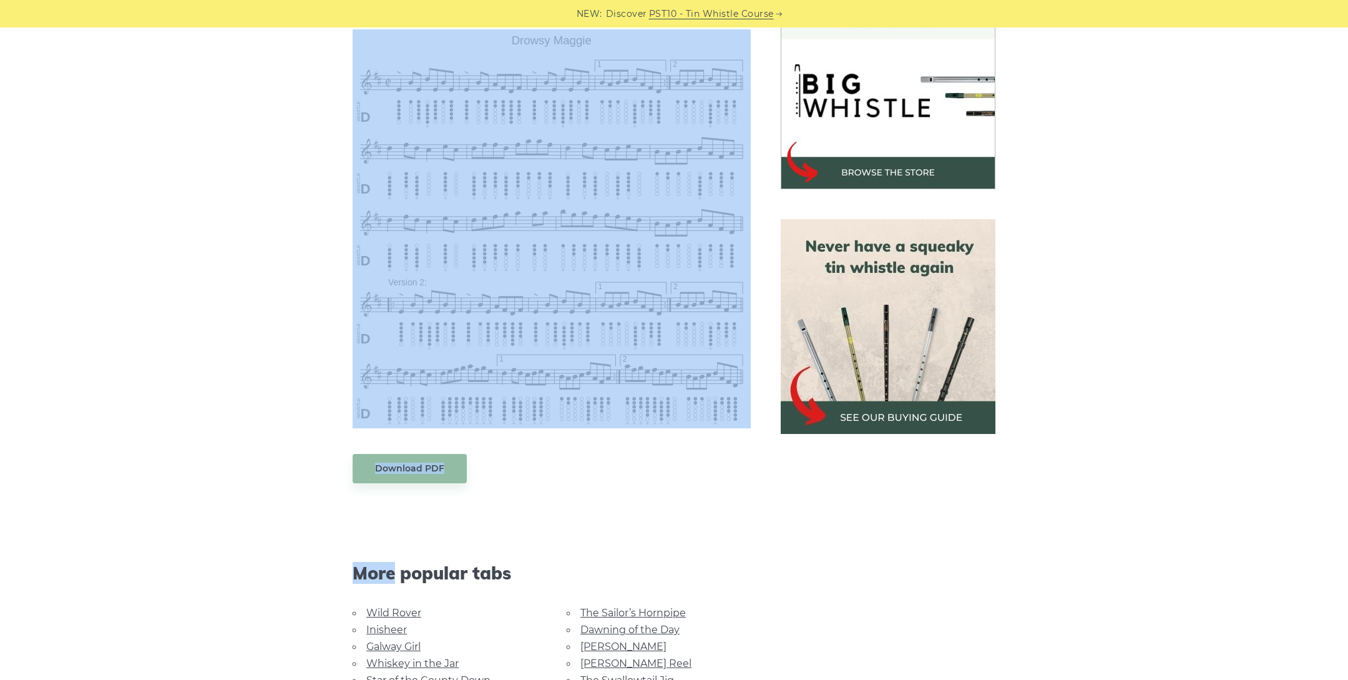
drag, startPoint x: 336, startPoint y: 360, endPoint x: 609, endPoint y: 489, distance: 301.5
click at [609, 489] on div "Sheet music notes and tab to play Drowsy Maggie on a tin whistle (penny whistle…" at bounding box center [674, 435] width 734 height 922
click at [609, 489] on div "Sheet music notes and tab to play Drowsy Maggie on a tin whistle (penny whistle…" at bounding box center [552, 433] width 398 height 925
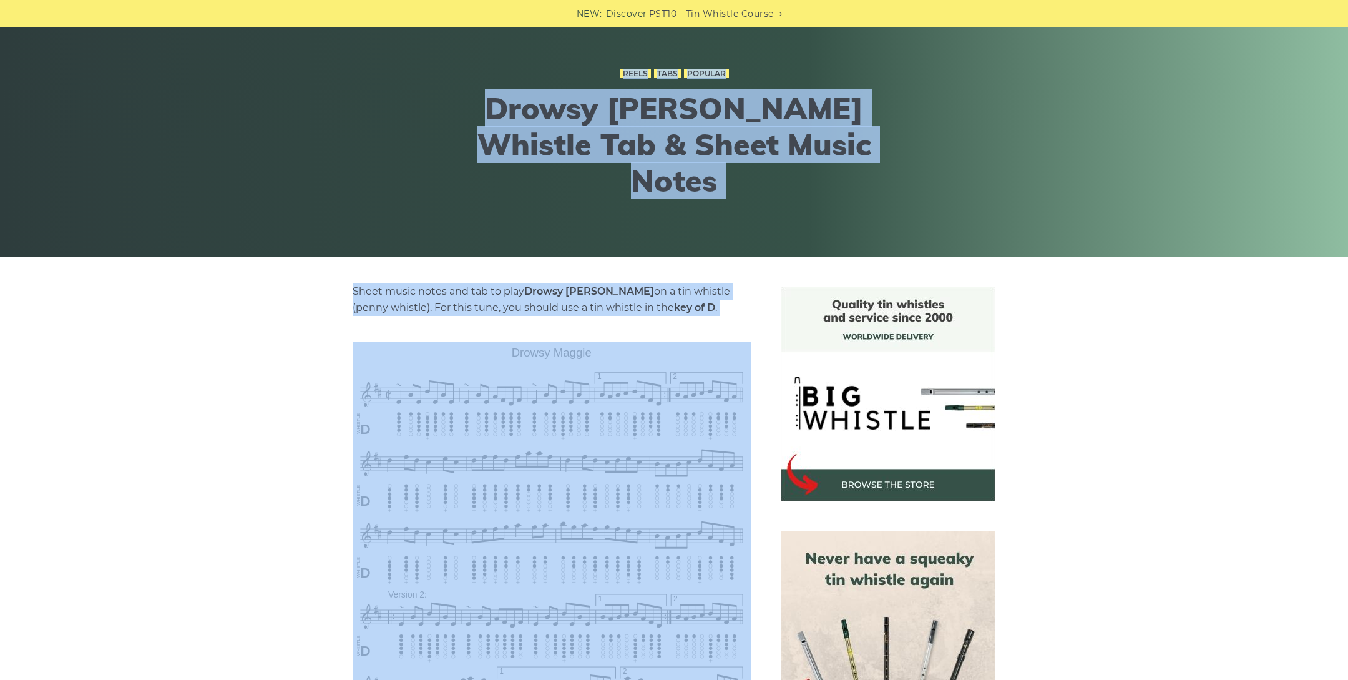
scroll to position [0, 0]
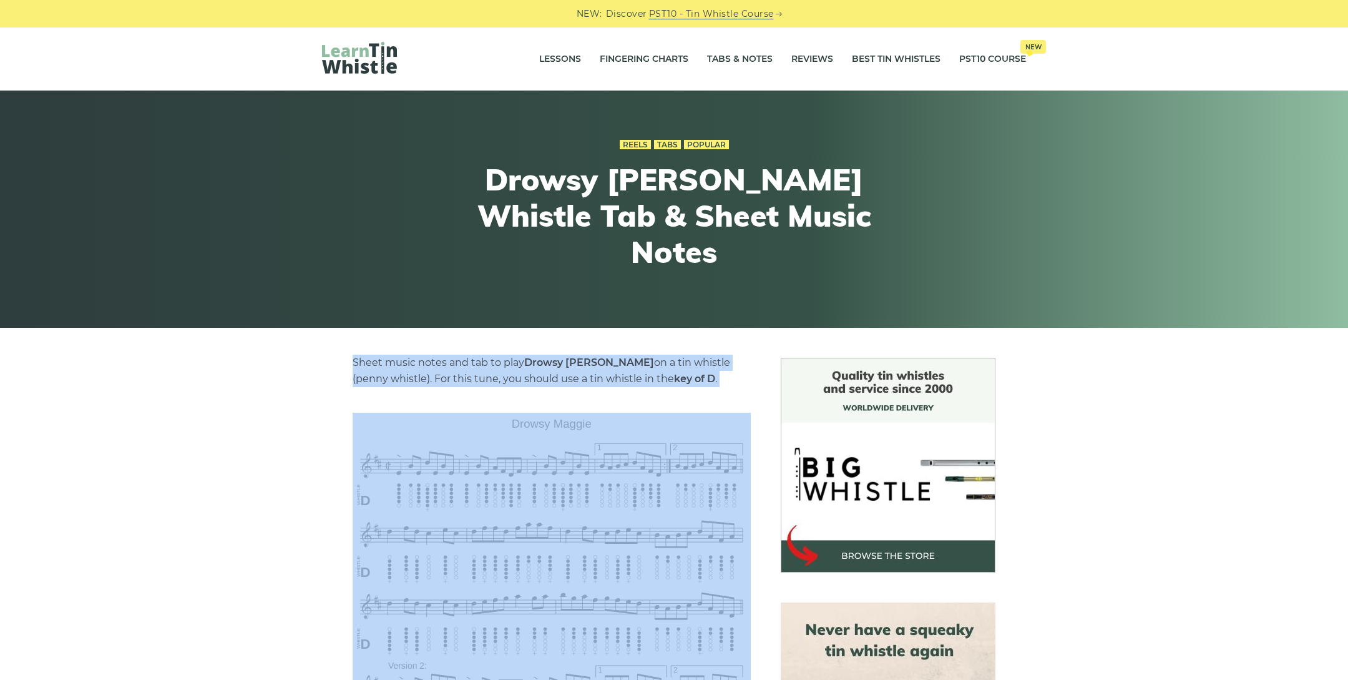
drag, startPoint x: 570, startPoint y: 491, endPoint x: 340, endPoint y: 366, distance: 262.5
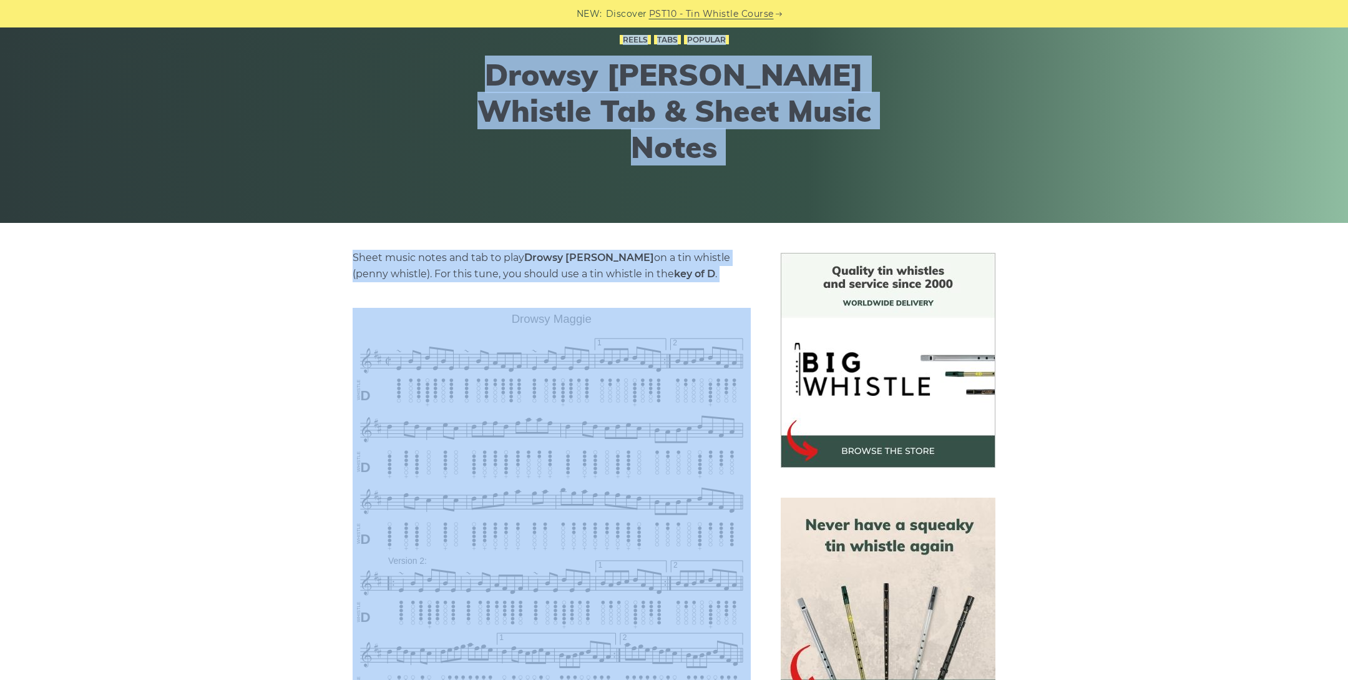
scroll to position [28, 0]
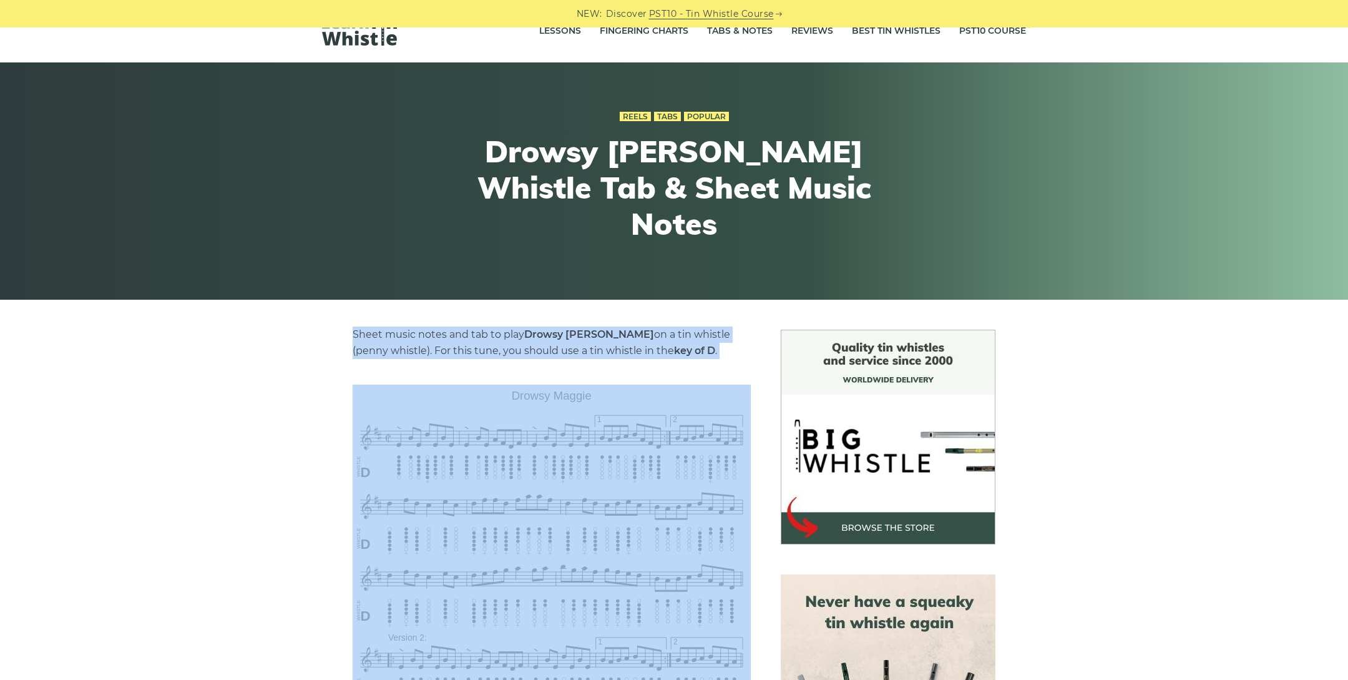
drag, startPoint x: 543, startPoint y: 607, endPoint x: 319, endPoint y: 306, distance: 374.6
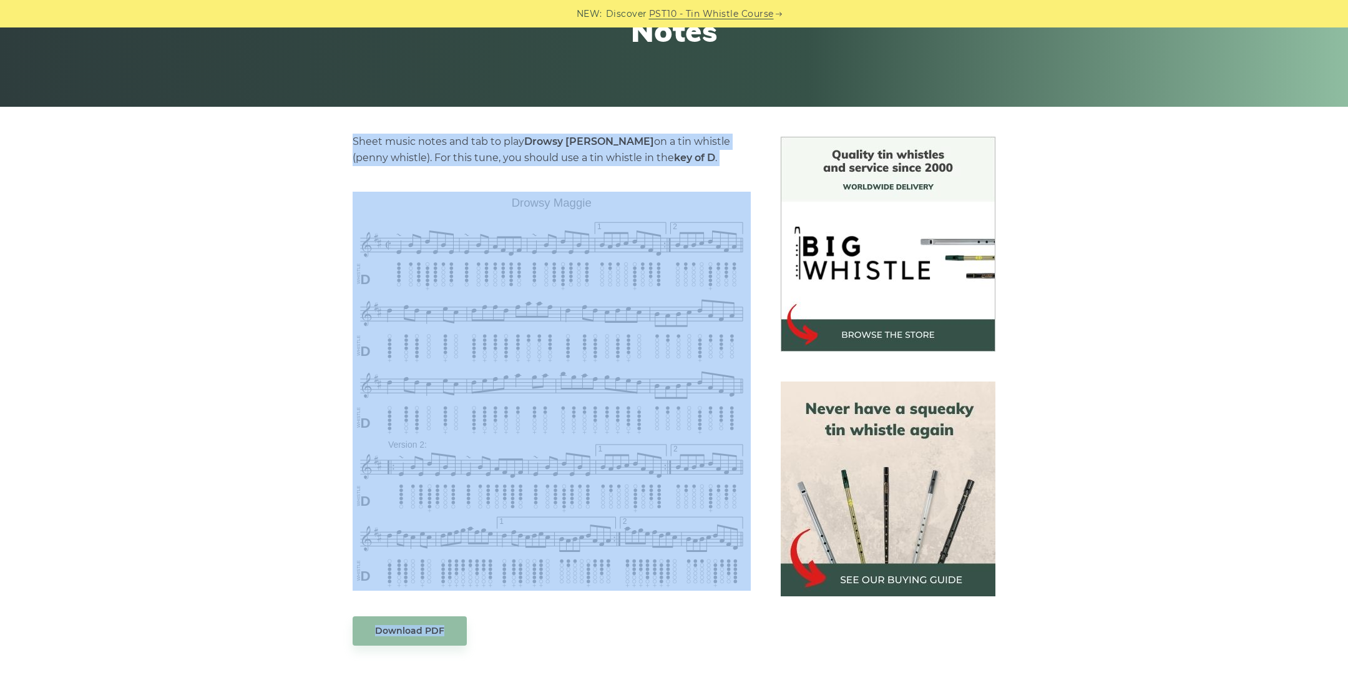
scroll to position [217, 0]
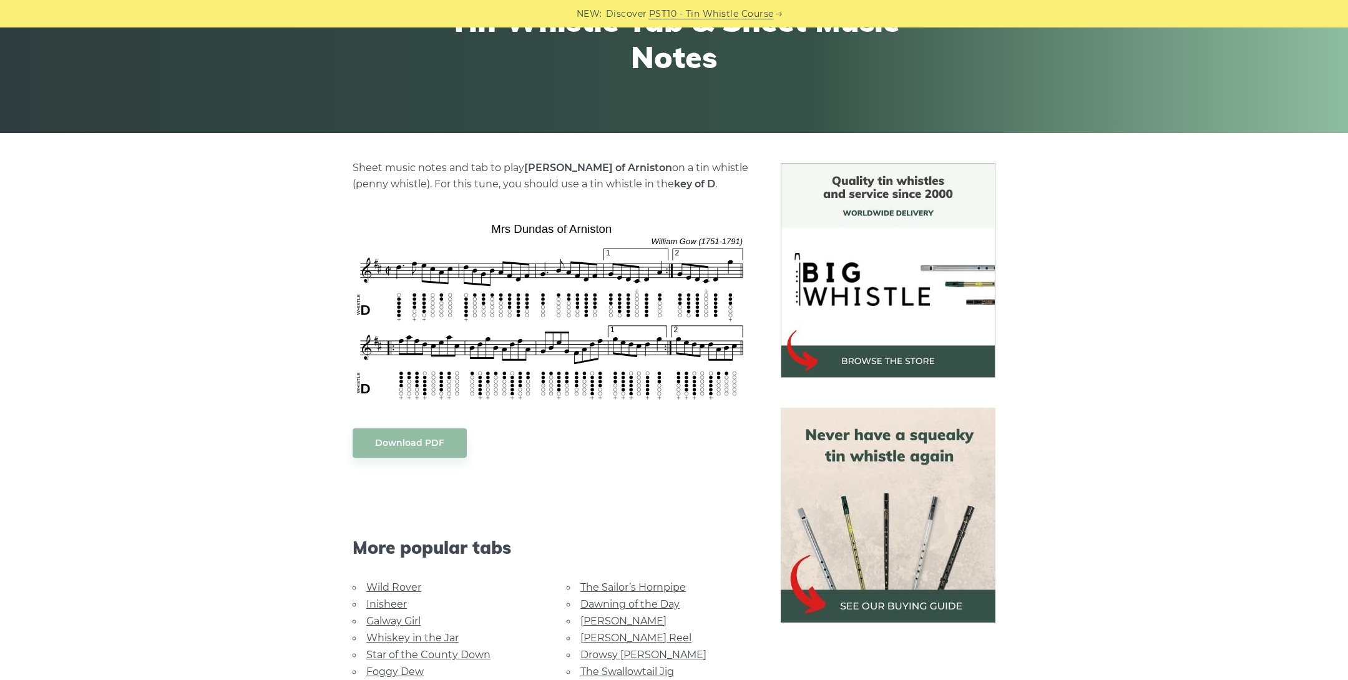
scroll to position [195, 0]
